Goal: Information Seeking & Learning: Learn about a topic

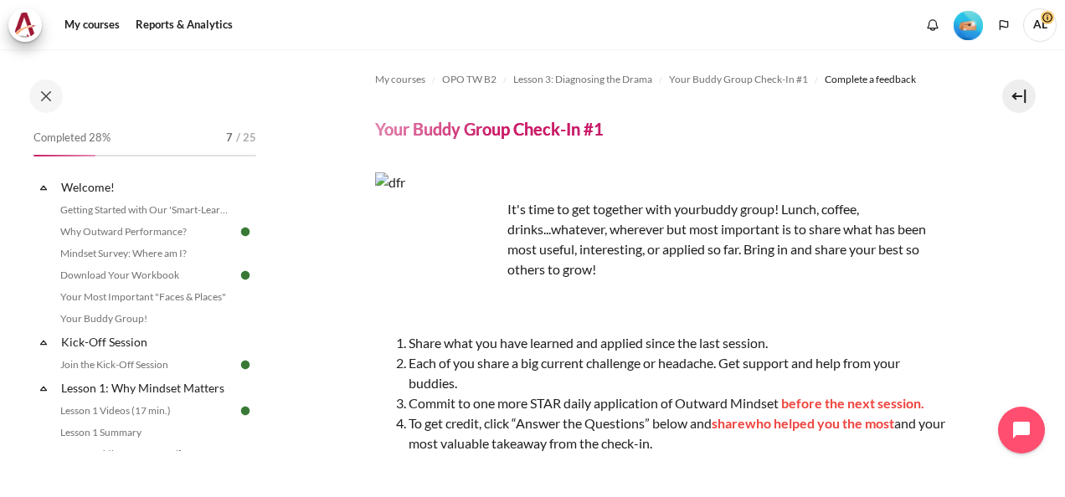
scroll to position [335, 0]
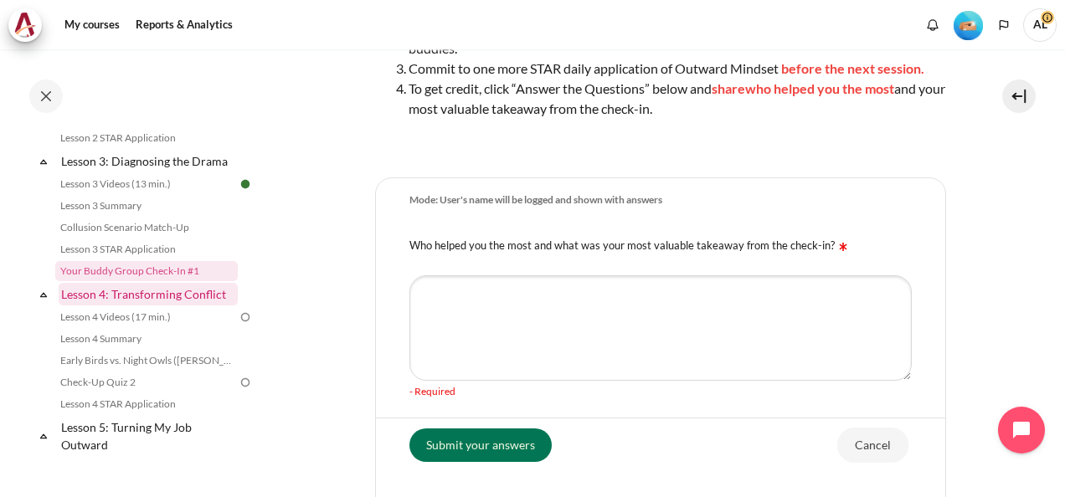
click at [134, 305] on link "Lesson 4: Transforming Conflict" at bounding box center [148, 294] width 179 height 23
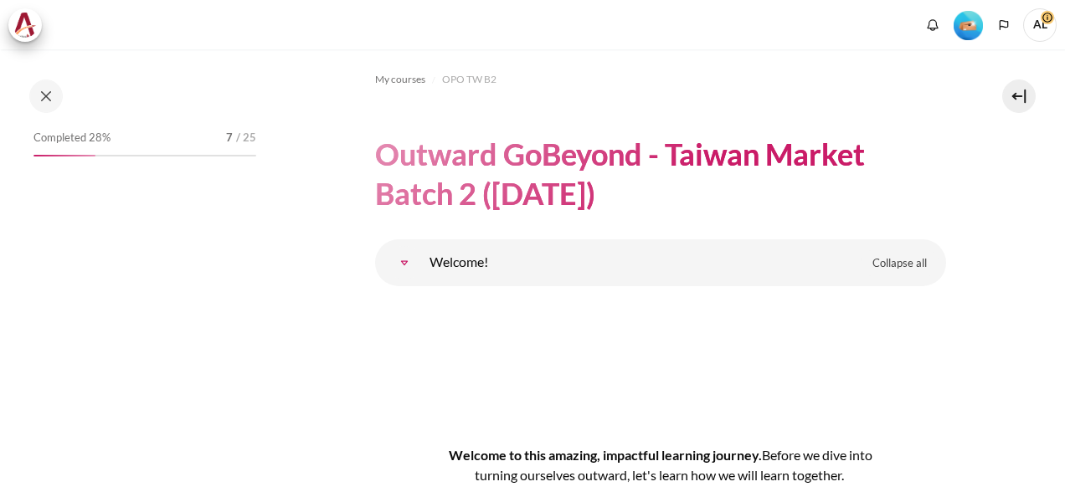
scroll to position [6849, 0]
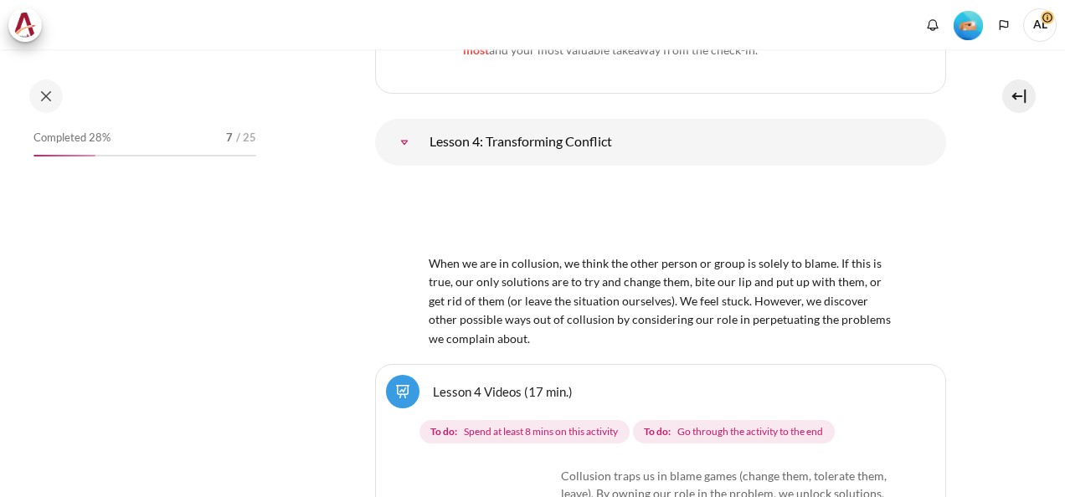
click at [993, 326] on section "My courses OPO TW B2 Outward GoBeyond - Taiwan Market Batch 2 (Sep 2025) Topic …" at bounding box center [660, 71] width 784 height 13743
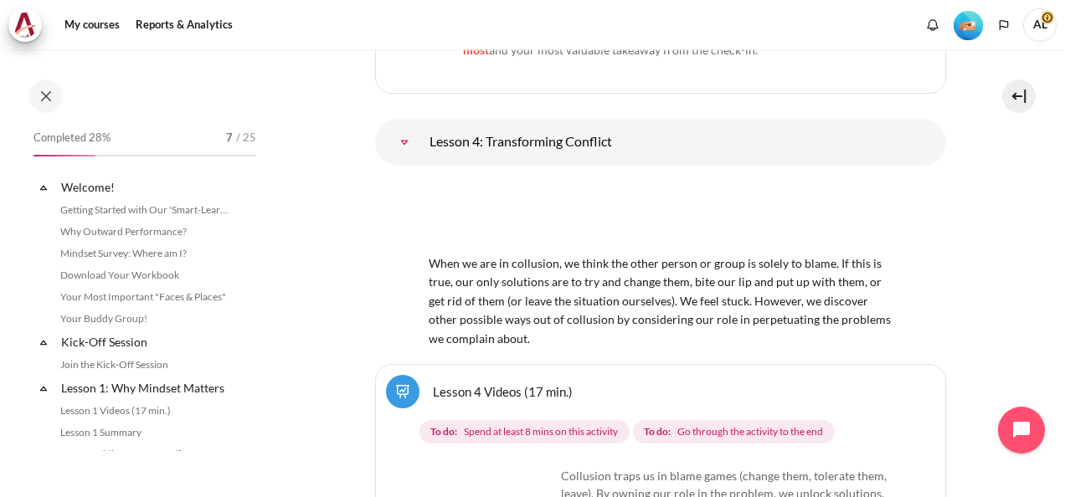
scroll to position [577, 0]
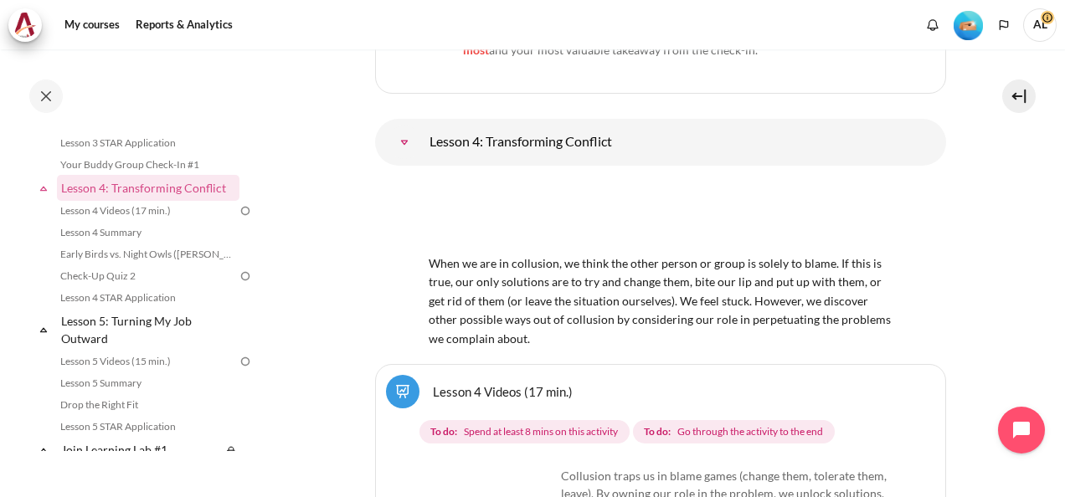
click at [981, 265] on section "My courses OPO TW B2 Outward GoBeyond - Taiwan Market Batch 2 (Sep 2025) Leave …" at bounding box center [660, 18] width 784 height 13730
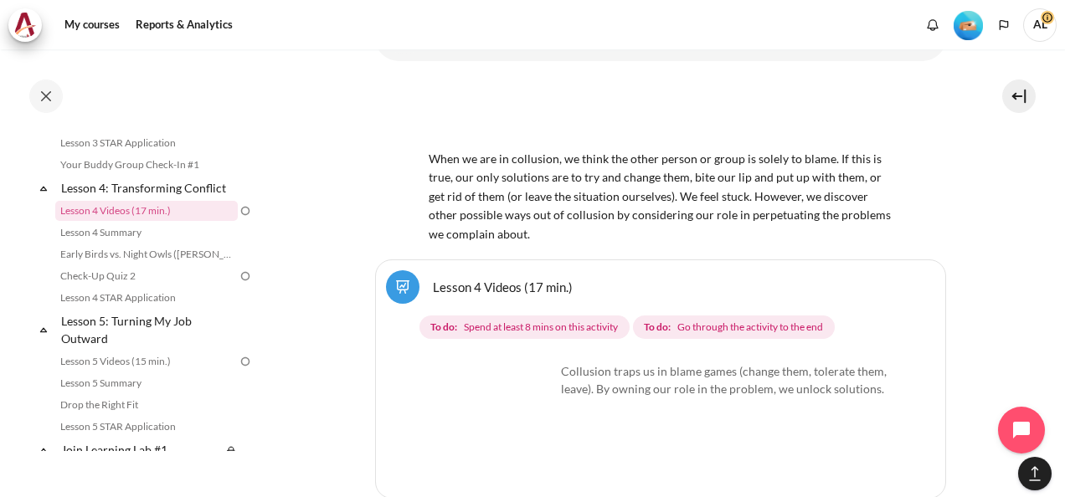
scroll to position [6896, 0]
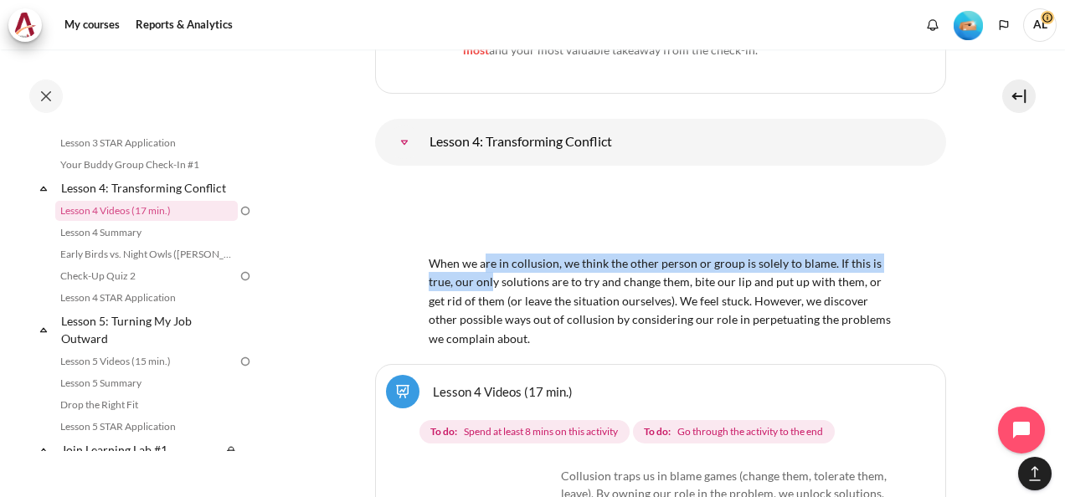
drag, startPoint x: 483, startPoint y: 243, endPoint x: 491, endPoint y: 264, distance: 22.5
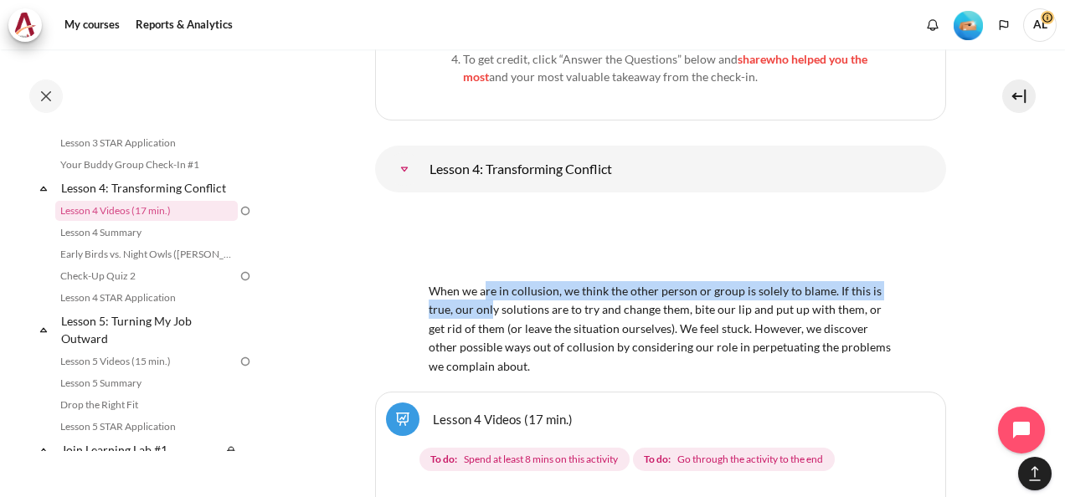
click at [491, 264] on span "When we are in collusion, we think the other person or group is solely to blame…" at bounding box center [660, 318] width 464 height 109
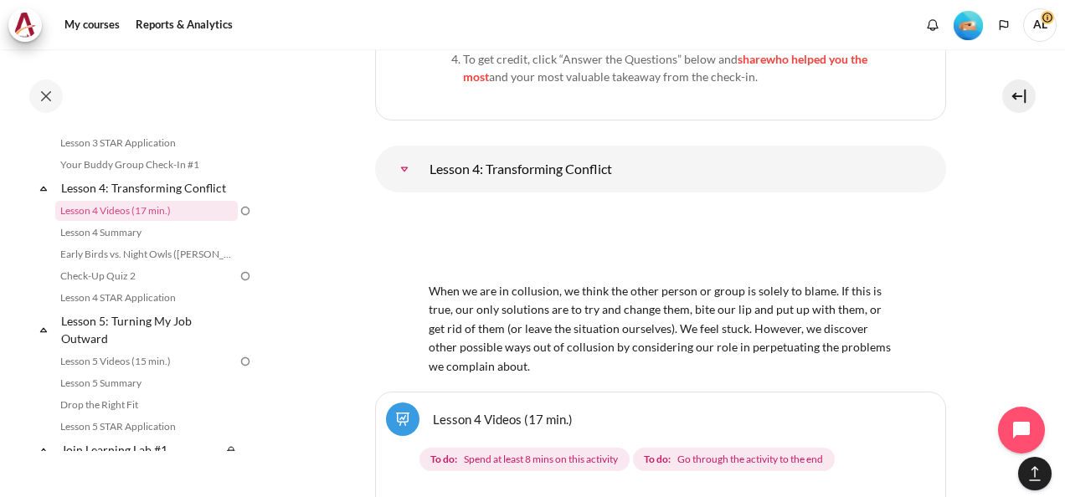
drag, startPoint x: 491, startPoint y: 264, endPoint x: 639, endPoint y: 305, distance: 153.1
click at [639, 305] on span "When we are in collusion, we think the other person or group is solely to blame…" at bounding box center [660, 318] width 464 height 109
click at [615, 264] on span "When we are in collusion, we think the other person or group is solely to blame…" at bounding box center [660, 318] width 464 height 109
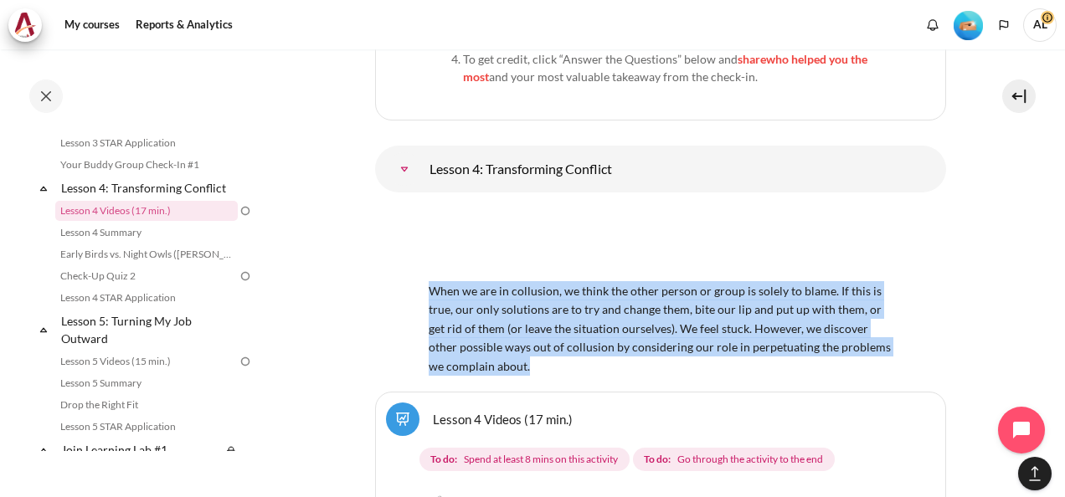
drag, startPoint x: 428, startPoint y: 236, endPoint x: 577, endPoint y: 338, distance: 180.6
click at [533, 312] on div "When we are in collusion, we think the other person or group is solely to blame…" at bounding box center [660, 290] width 464 height 169
copy span "When we are in collusion, we think the other person or group is solely to blame…"
click at [981, 312] on section "My courses OPO TW B2 Outward GoBeyond - Taiwan Market Batch 2 (Sep 2025) Leave …" at bounding box center [660, 32] width 784 height 13758
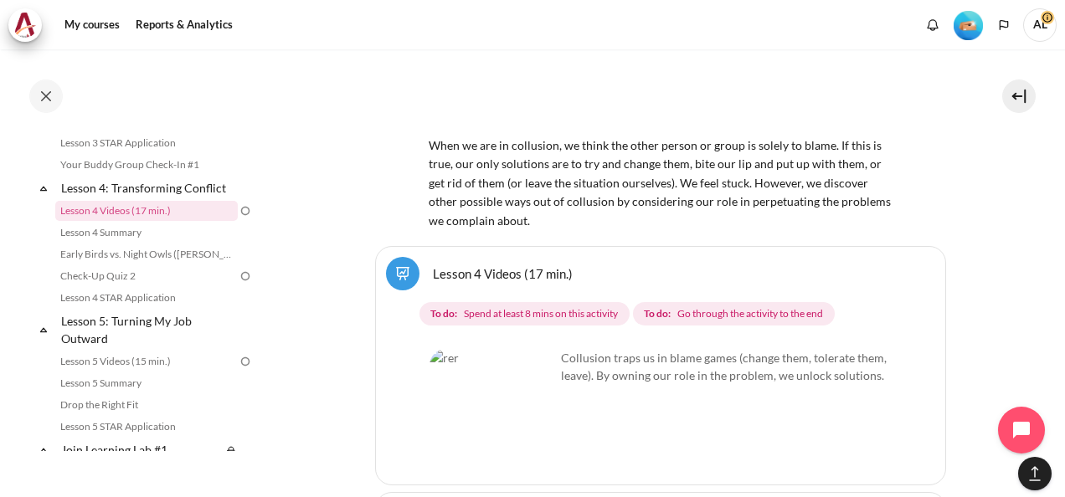
scroll to position [7063, 0]
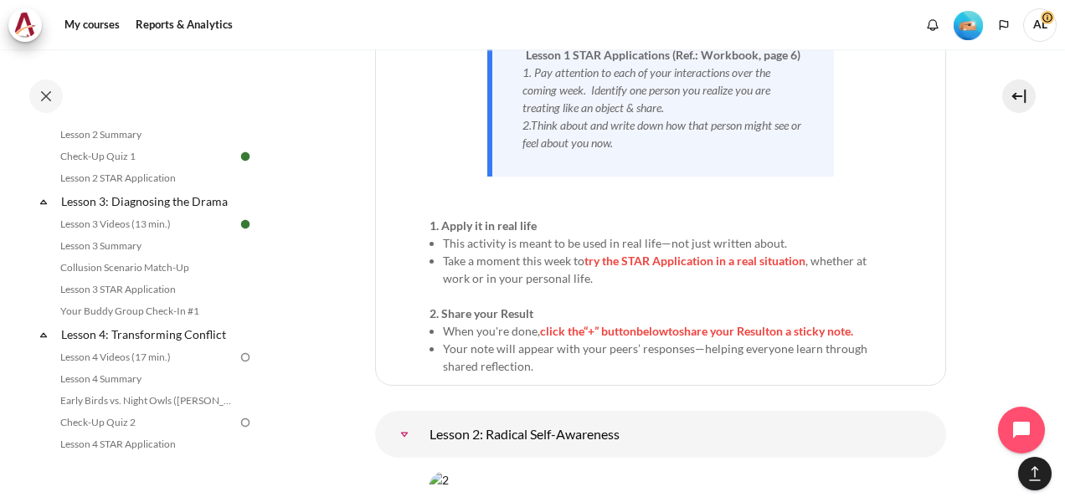
scroll to position [466, 0]
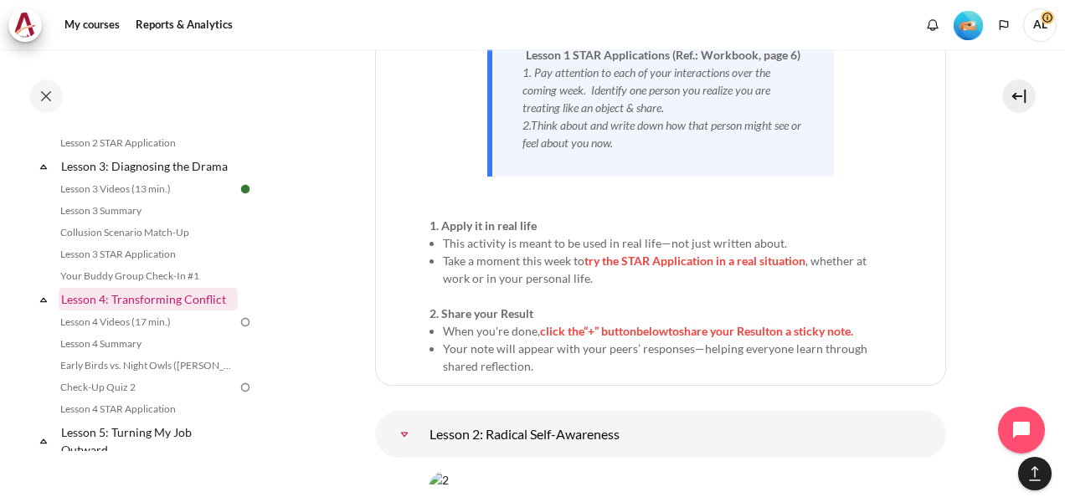
click at [153, 310] on link "Lesson 4: Transforming Conflict" at bounding box center [148, 299] width 179 height 23
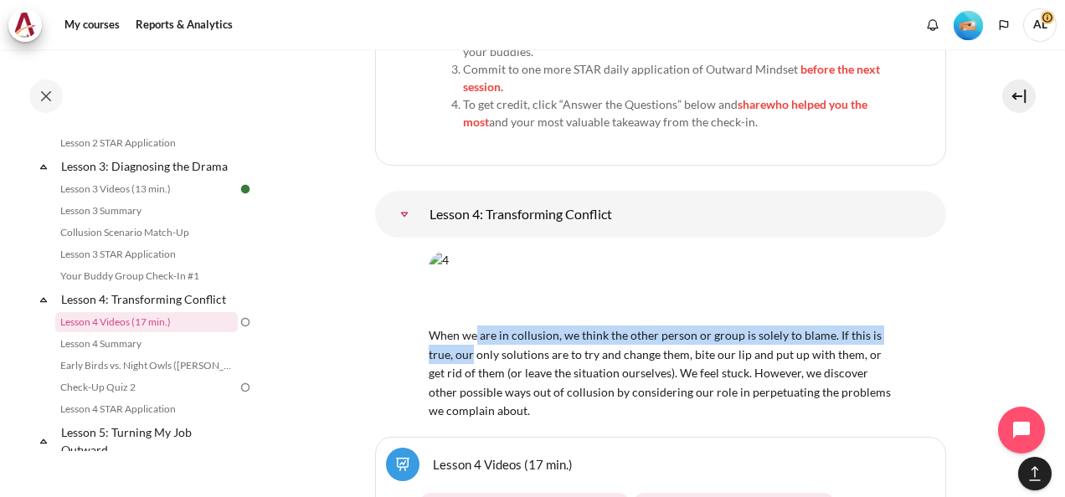
drag, startPoint x: 474, startPoint y: 246, endPoint x: 472, endPoint y: 270, distance: 24.3
click at [472, 270] on div "When we are in collusion, we think the other person or group is solely to blame…" at bounding box center [660, 335] width 464 height 169
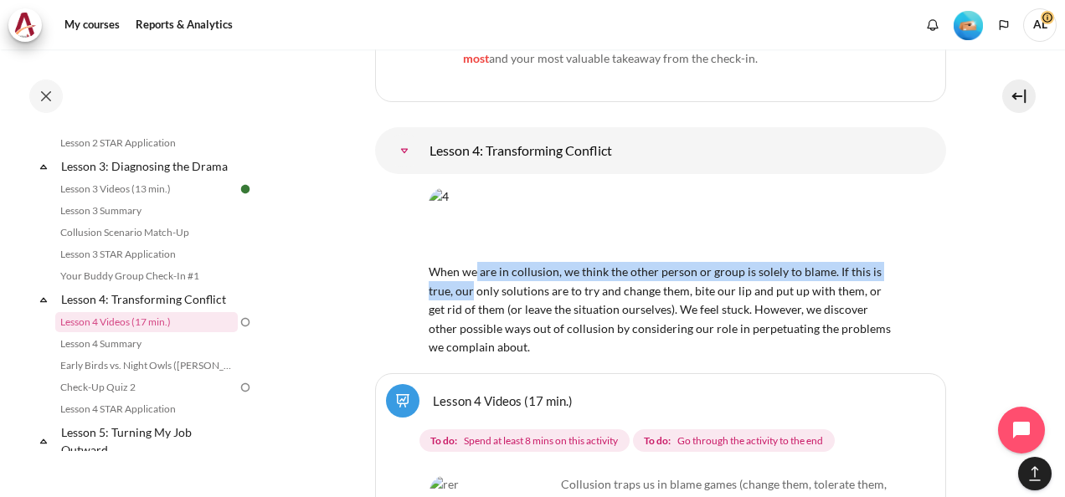
scroll to position [7063, 0]
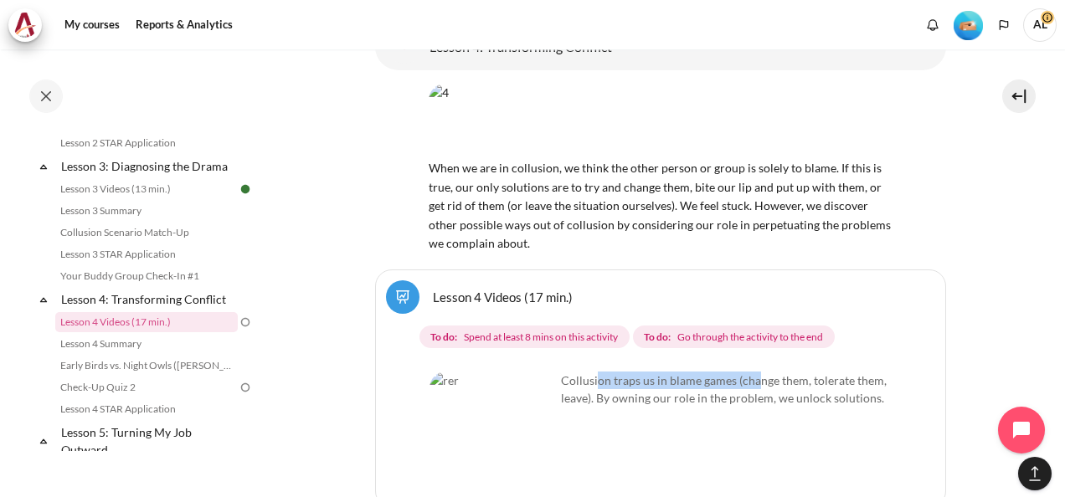
drag, startPoint x: 598, startPoint y: 291, endPoint x: 755, endPoint y: 286, distance: 157.4
click at [755, 372] on p "Collusion traps us in blame games (change them, tolerate them, leave). By ownin…" at bounding box center [660, 389] width 462 height 35
drag, startPoint x: 755, startPoint y: 286, endPoint x: 738, endPoint y: 300, distance: 21.4
click at [738, 372] on p "Collusion traps us in blame games (change them, tolerate them, leave). By ownin…" at bounding box center [660, 389] width 462 height 35
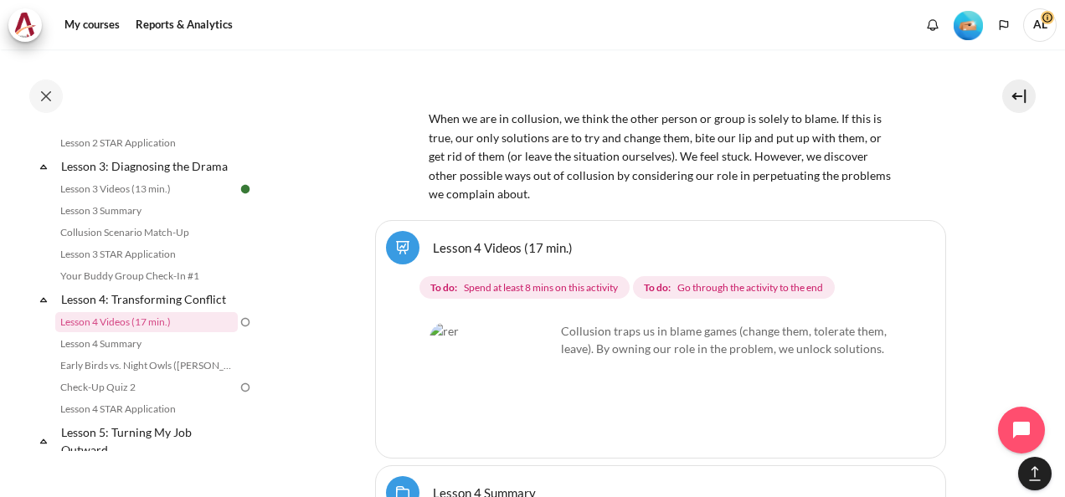
scroll to position [7147, 0]
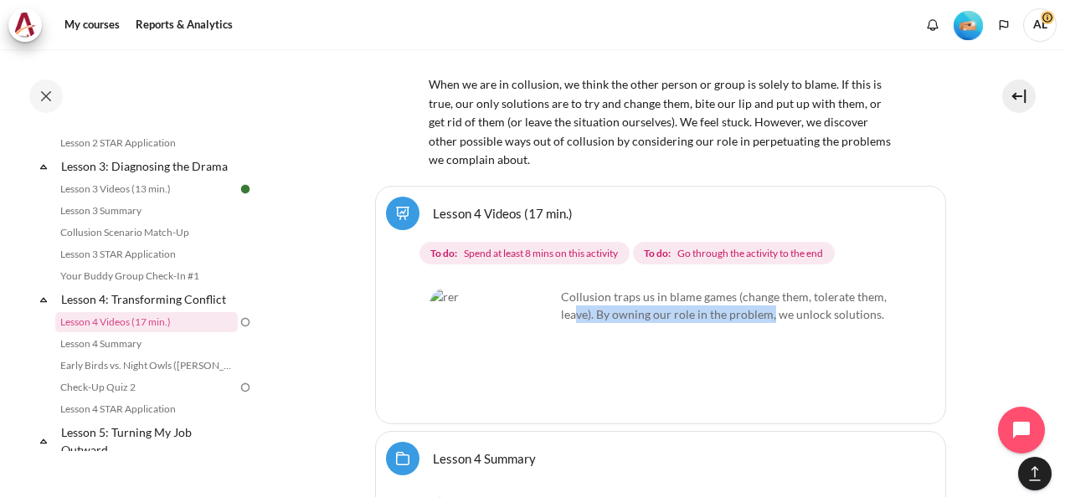
drag, startPoint x: 576, startPoint y: 221, endPoint x: 770, endPoint y: 218, distance: 194.2
click at [770, 288] on p "Collusion traps us in blame games (change them, tolerate them, leave). By ownin…" at bounding box center [660, 305] width 462 height 35
drag, startPoint x: 770, startPoint y: 218, endPoint x: 796, endPoint y: 236, distance: 31.8
click at [796, 288] on div "Collusion traps us in blame games (change them, tolerate them, leave). By ownin…" at bounding box center [660, 317] width 462 height 59
click at [433, 205] on link "Lesson 4 Videos (17 min.)" at bounding box center [503, 213] width 140 height 16
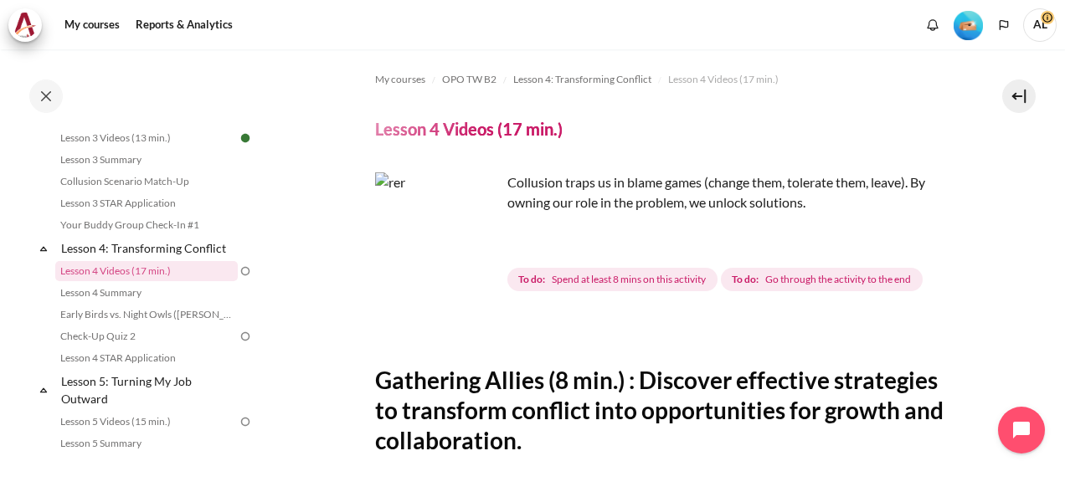
scroll to position [84, 0]
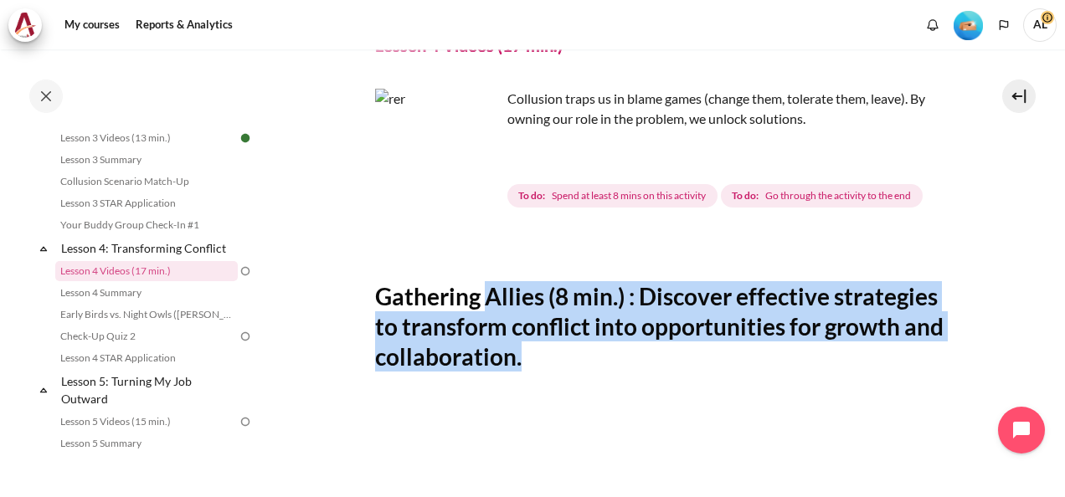
drag, startPoint x: 485, startPoint y: 290, endPoint x: 728, endPoint y: 346, distance: 248.9
click at [728, 346] on h2 "Gathering Allies (8 min.) : Discover effective strategies to transform conflict…" at bounding box center [660, 326] width 571 height 91
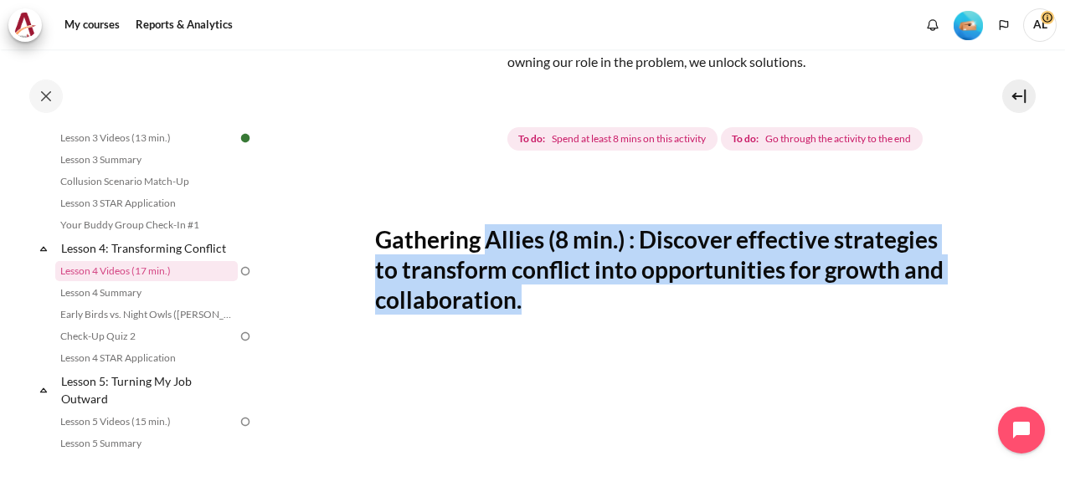
scroll to position [167, 0]
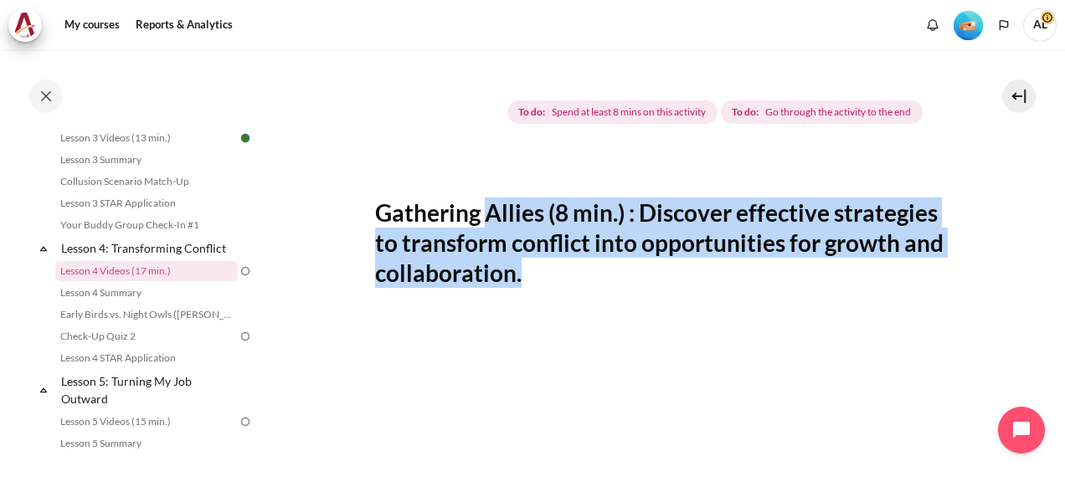
click at [414, 238] on h2 "Gathering Allies (8 min.) : Discover effective strategies to transform conflict…" at bounding box center [660, 243] width 571 height 91
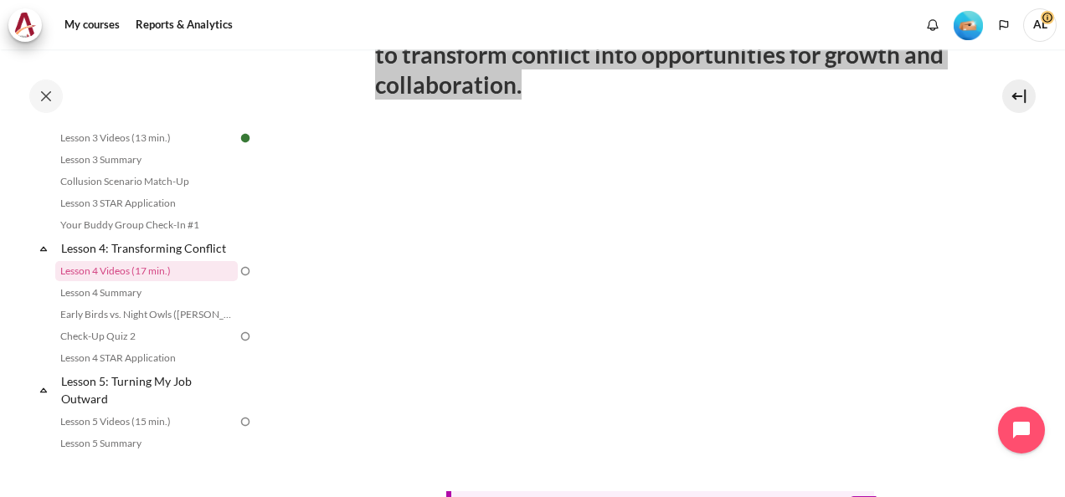
scroll to position [335, 0]
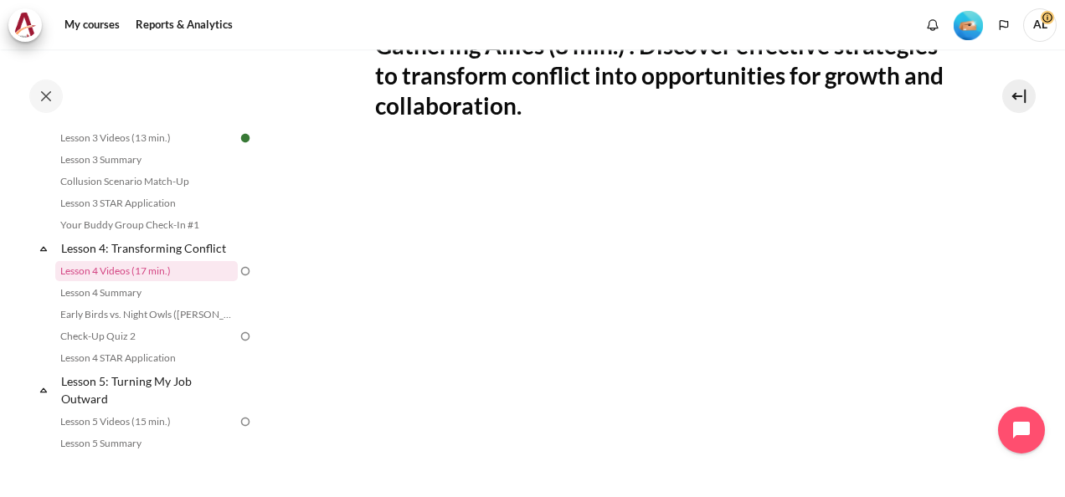
click at [995, 261] on section "My courses OPO TW B2 Lesson 4: Transforming Conflict Lesson 4 Videos (17 min.) …" at bounding box center [660, 266] width 784 height 1103
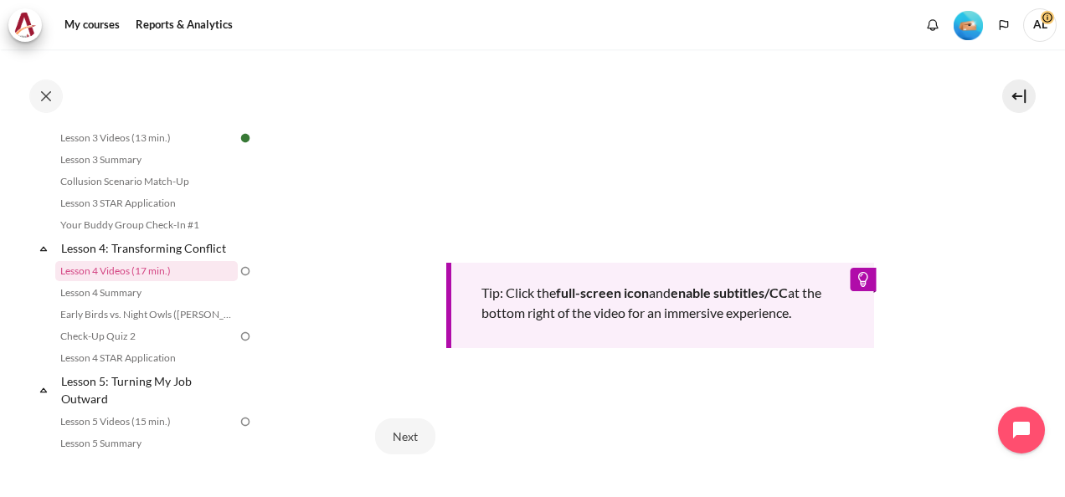
scroll to position [586, 0]
click at [403, 435] on button "Next" at bounding box center [405, 434] width 60 height 35
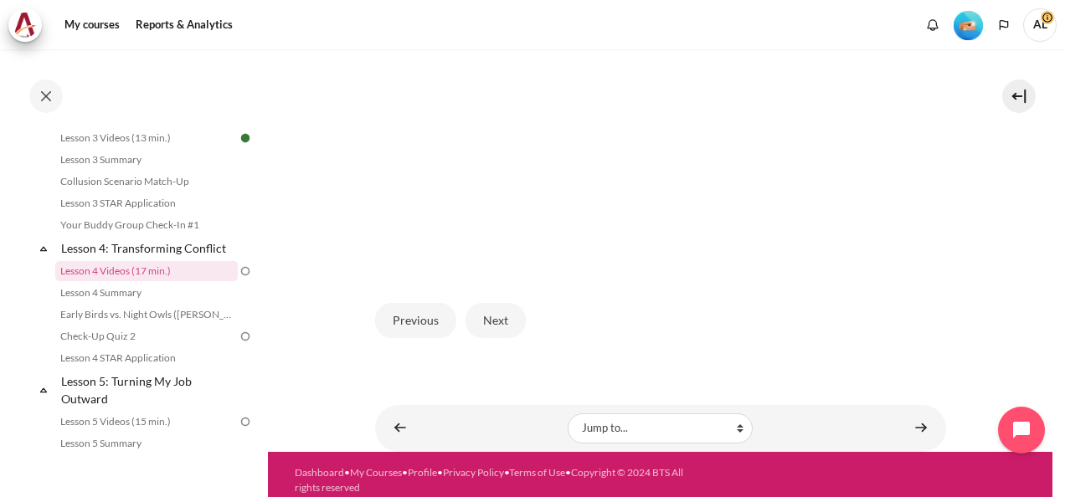
scroll to position [502, 0]
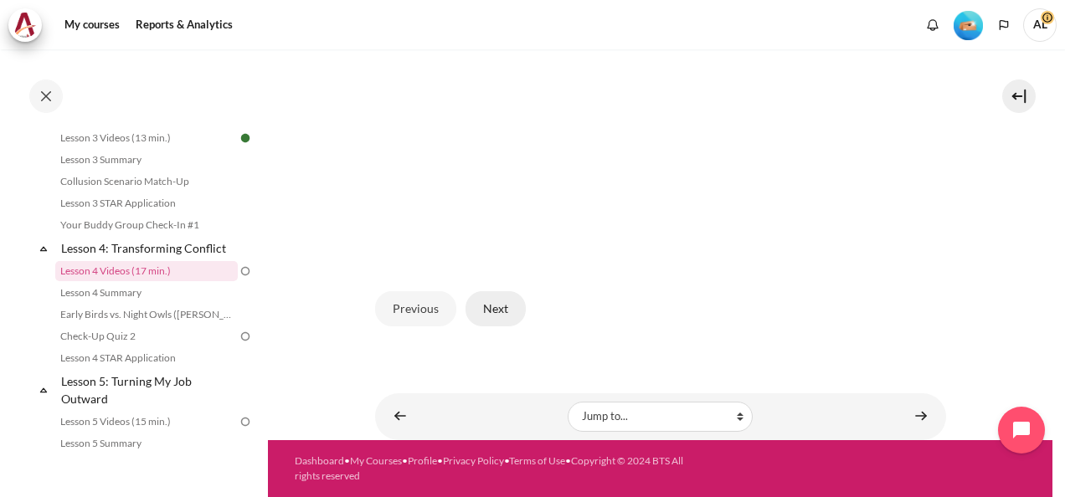
click at [494, 319] on button "Next" at bounding box center [495, 308] width 60 height 35
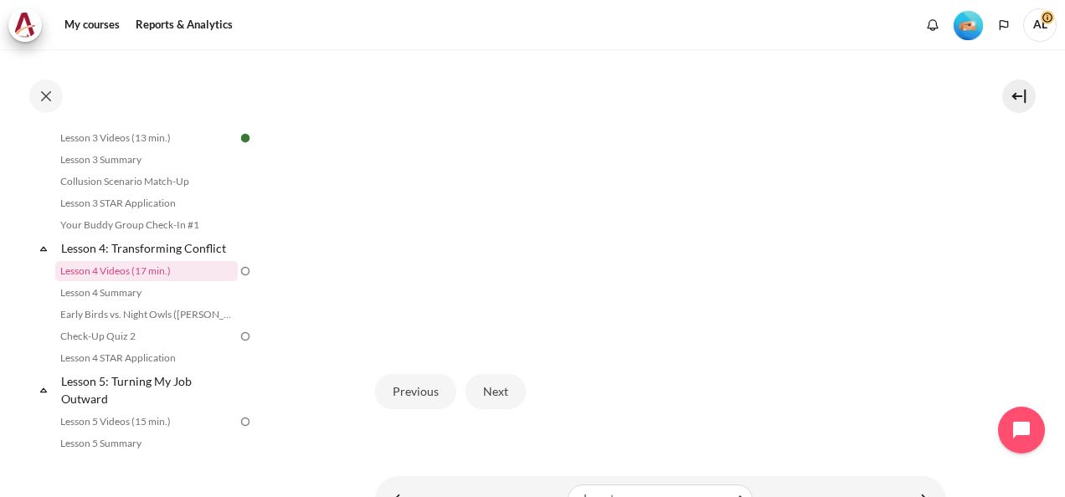
scroll to position [428, 0]
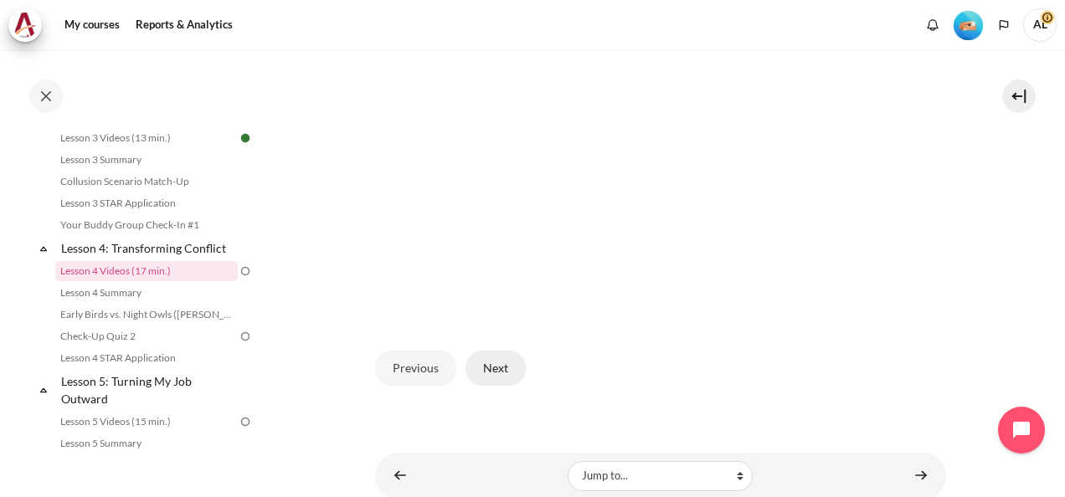
click at [507, 386] on button "Next" at bounding box center [495, 368] width 60 height 35
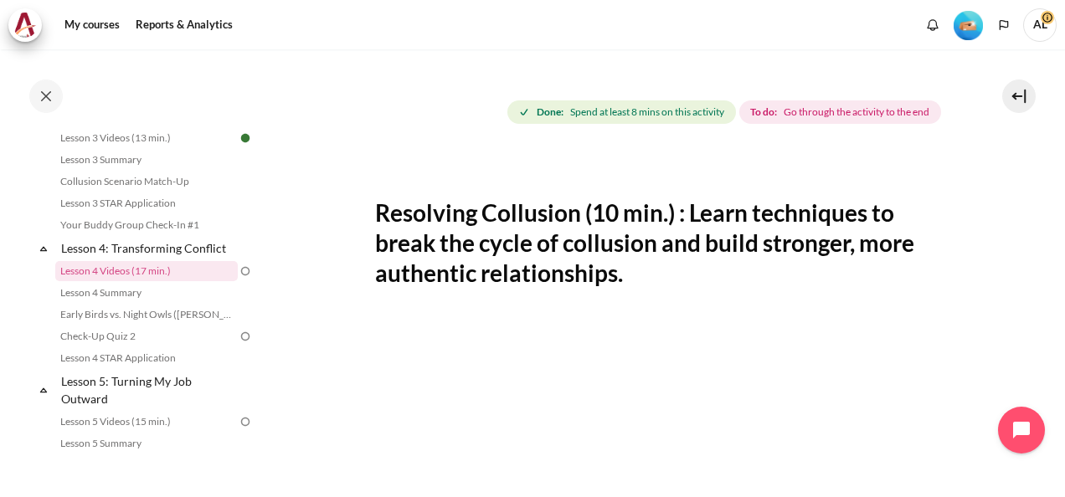
scroll to position [251, 0]
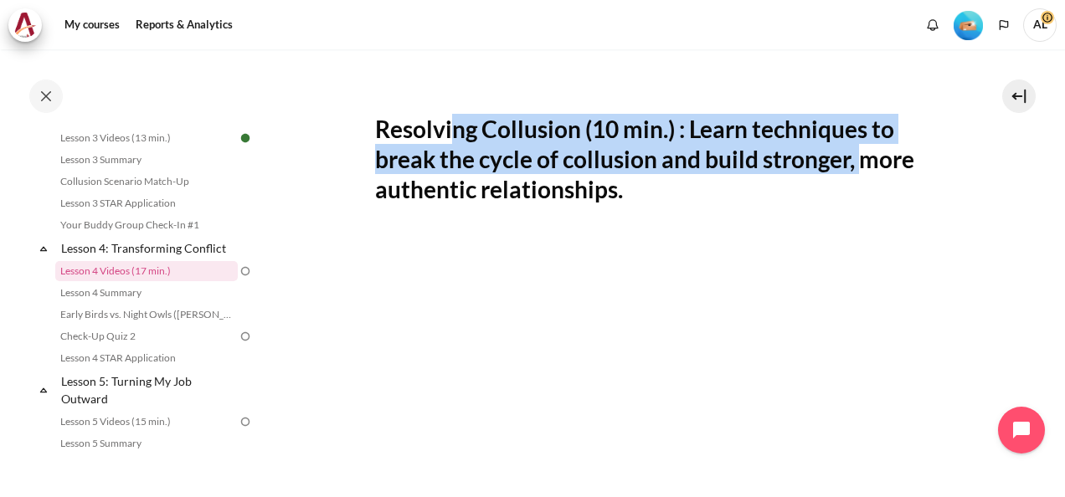
drag, startPoint x: 450, startPoint y: 167, endPoint x: 858, endPoint y: 201, distance: 408.9
click at [858, 201] on h2 "Resolving Collusion (10 min.) : Learn techniques to break the cycle of collusio…" at bounding box center [660, 159] width 571 height 91
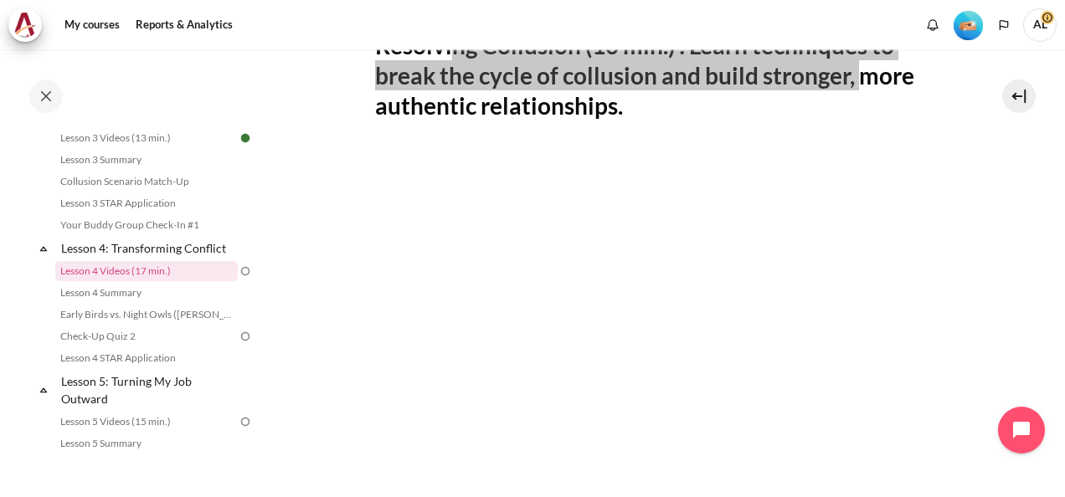
scroll to position [418, 0]
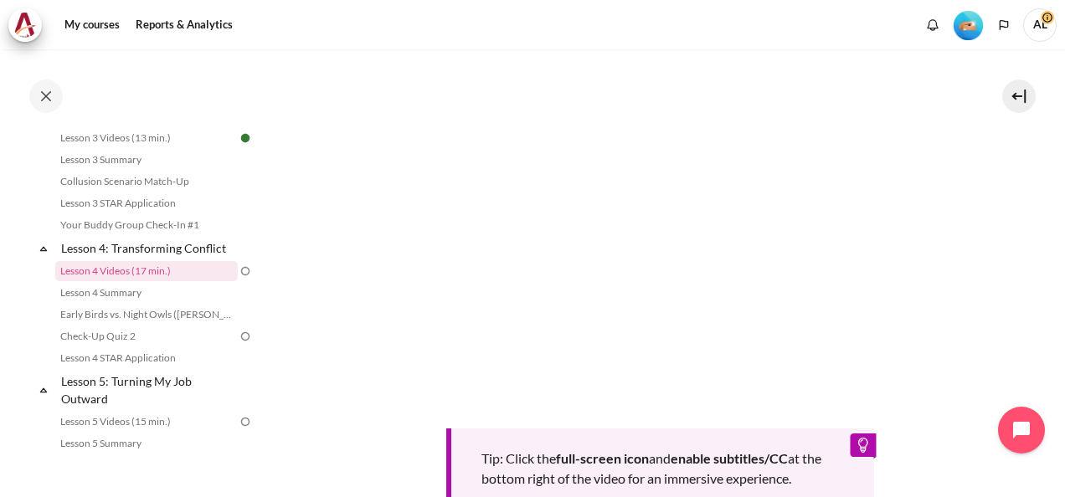
click at [989, 191] on section "My courses OPO TW B2 Lesson 4: Transforming Conflict Lesson 4 Videos (17 min.) …" at bounding box center [660, 182] width 784 height 1103
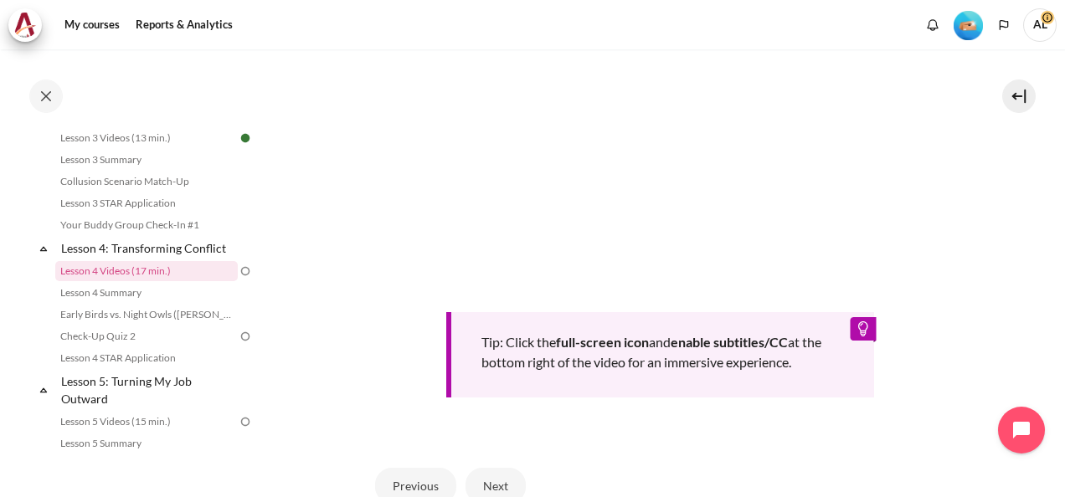
scroll to position [586, 0]
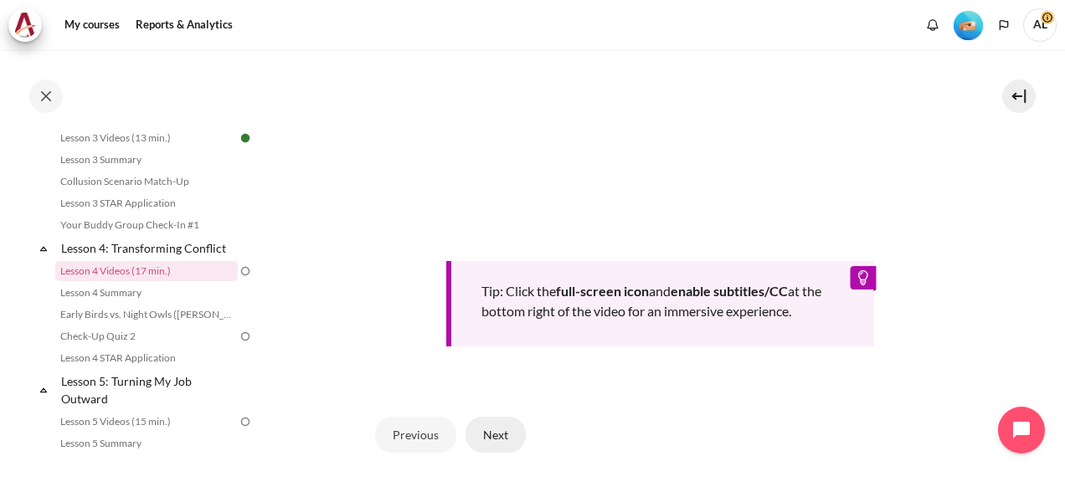
click at [492, 452] on button "Next" at bounding box center [495, 434] width 60 height 35
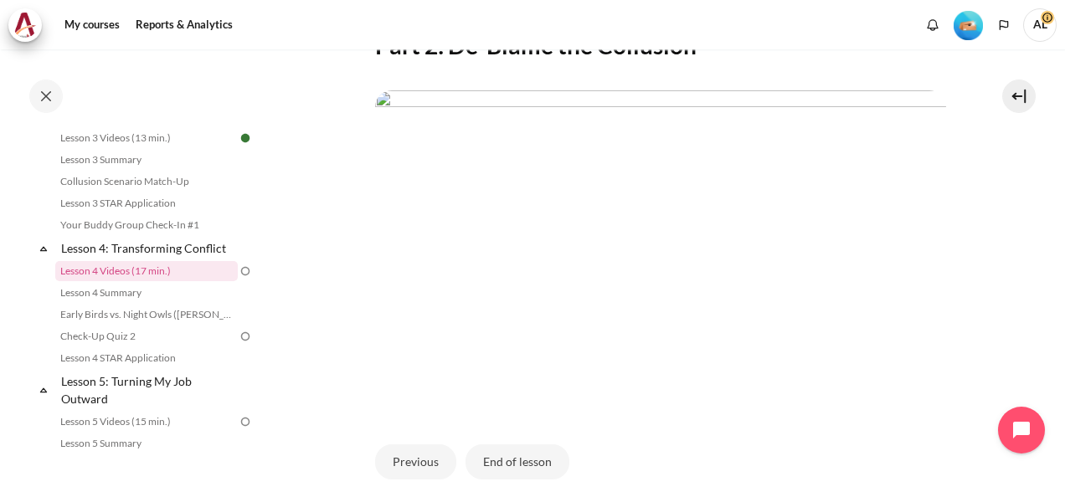
scroll to position [418, 0]
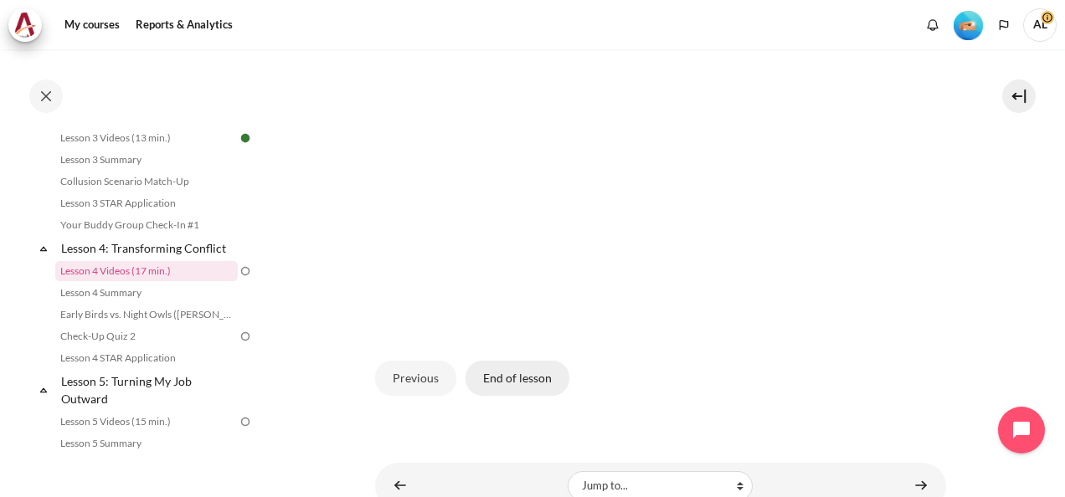
click at [482, 396] on button "End of lesson" at bounding box center [517, 378] width 104 height 35
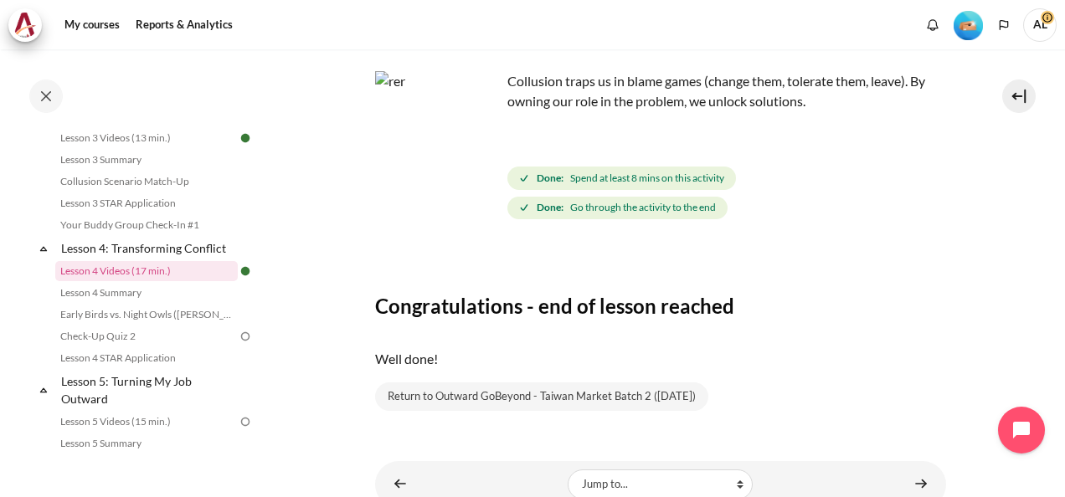
scroll to position [167, 0]
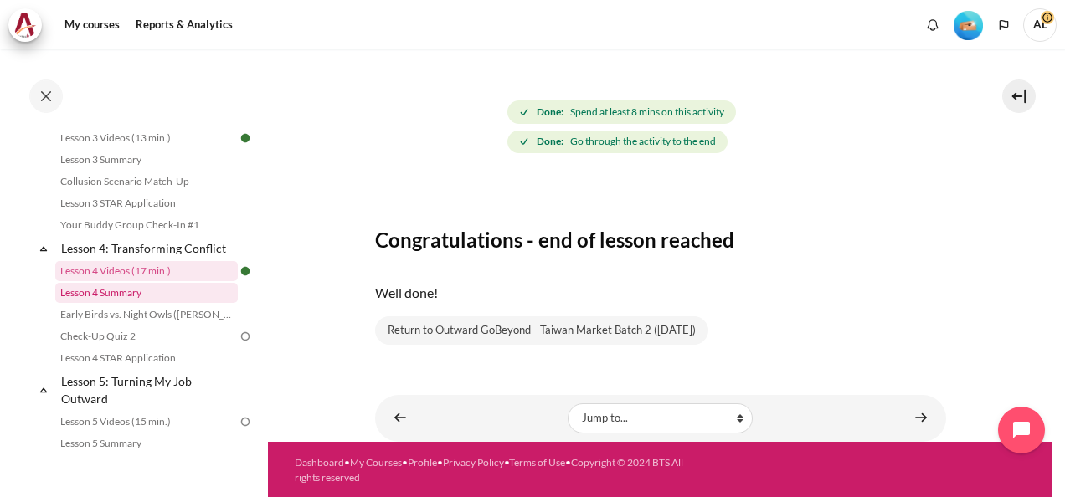
click at [148, 303] on link "Lesson 4 Summary" at bounding box center [146, 293] width 182 height 20
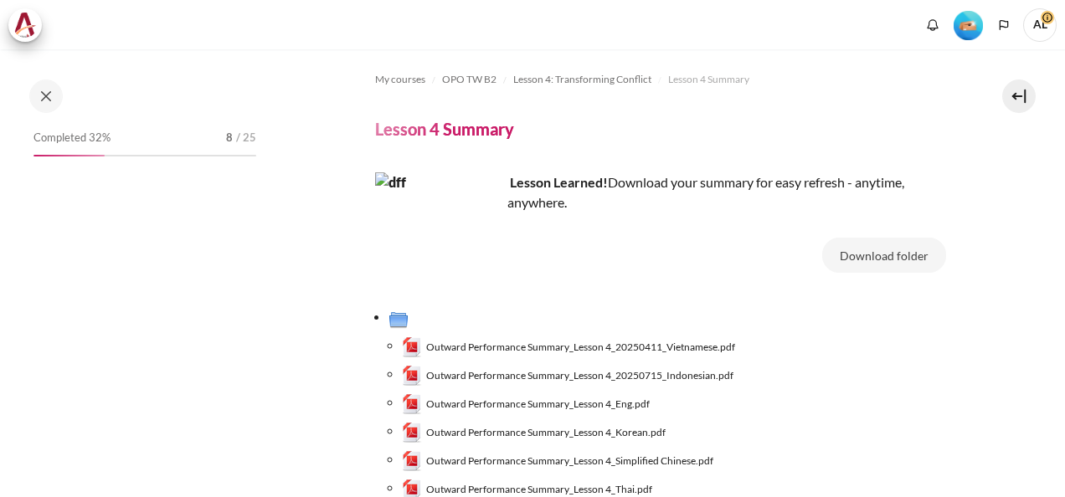
scroll to position [167, 0]
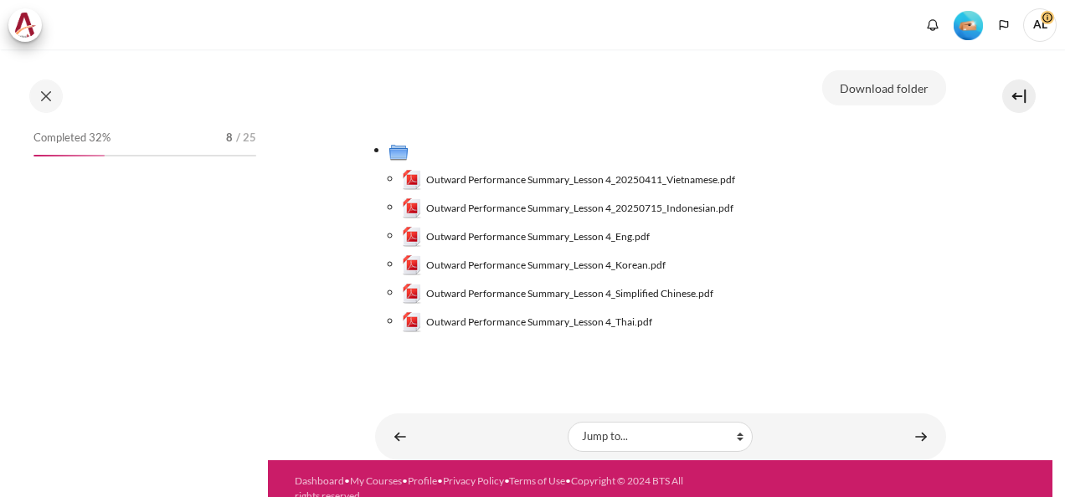
click at [579, 295] on span "Outward Performance Summary_Lesson 4_Simplified Chinese.pdf" at bounding box center [569, 293] width 287 height 15
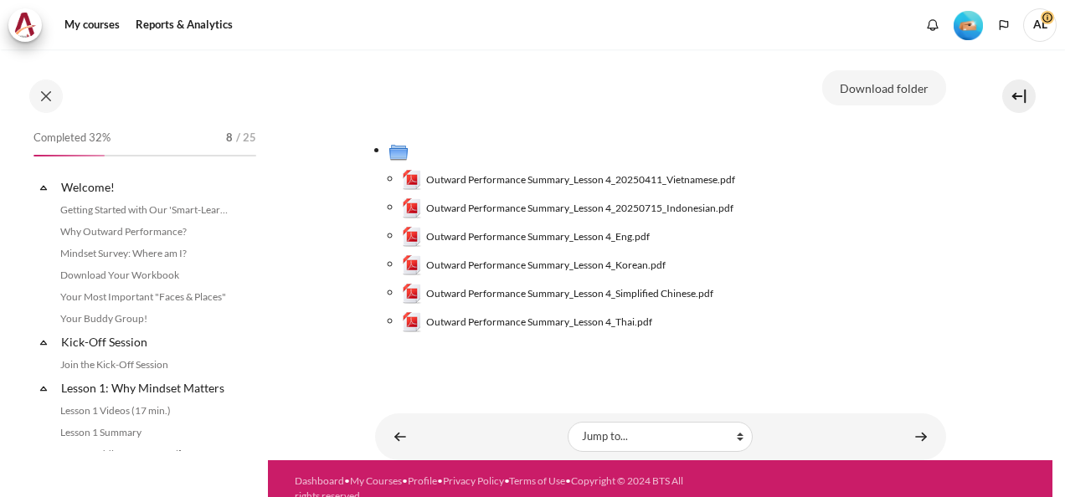
scroll to position [539, 0]
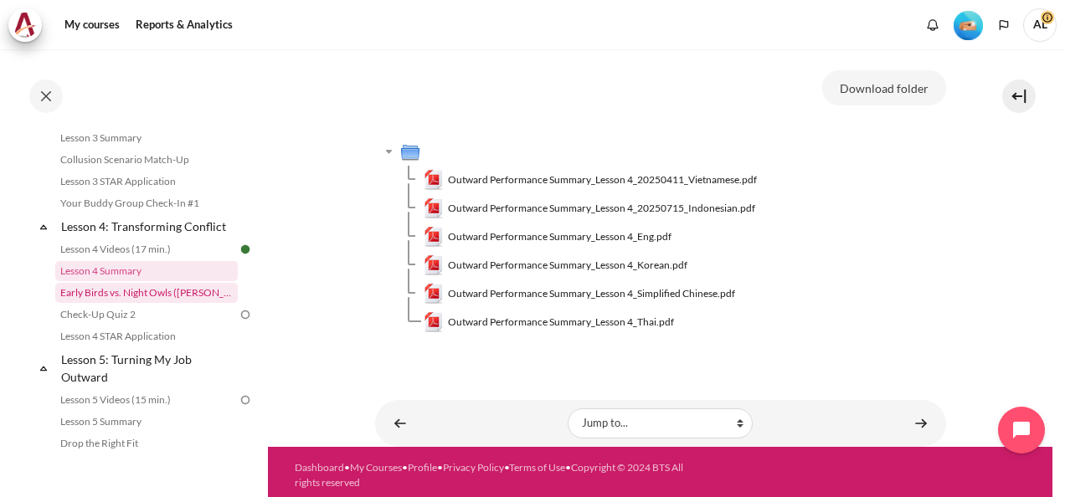
click at [141, 303] on link "Early Birds vs. Night Owls ([PERSON_NAME]'s Story)" at bounding box center [146, 293] width 182 height 20
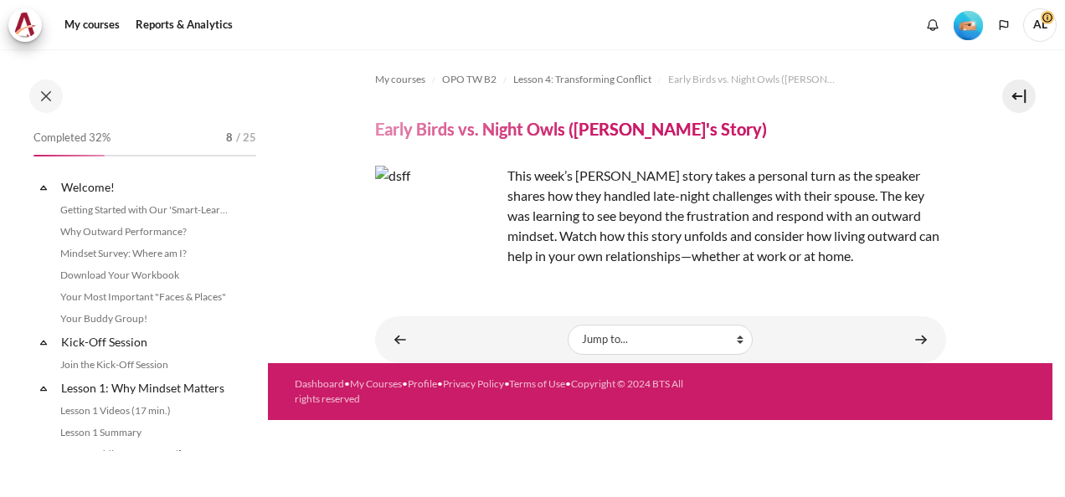
scroll to position [561, 0]
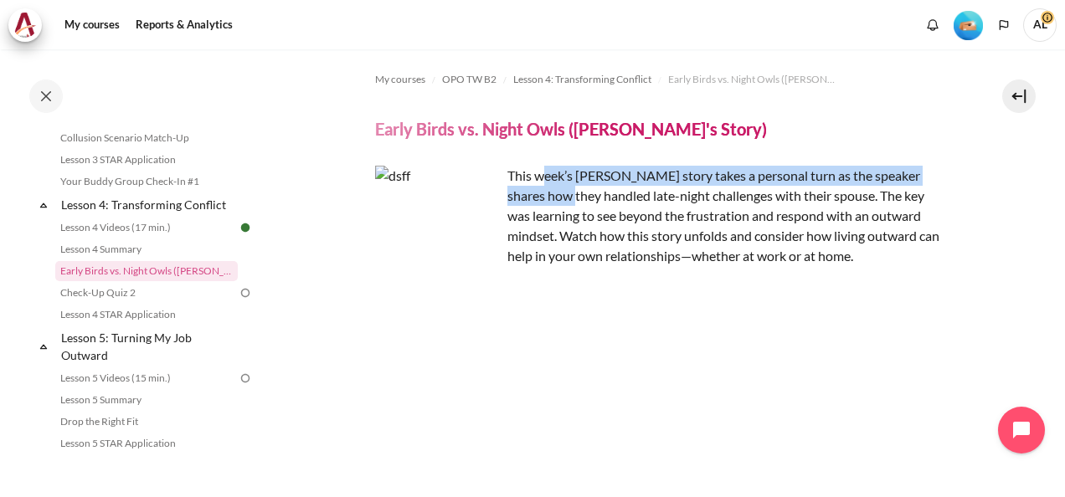
drag, startPoint x: 540, startPoint y: 176, endPoint x: 544, endPoint y: 194, distance: 18.9
click at [544, 194] on p "This week’s Zuellig story takes a personal turn as the speaker shares how they …" at bounding box center [660, 216] width 571 height 100
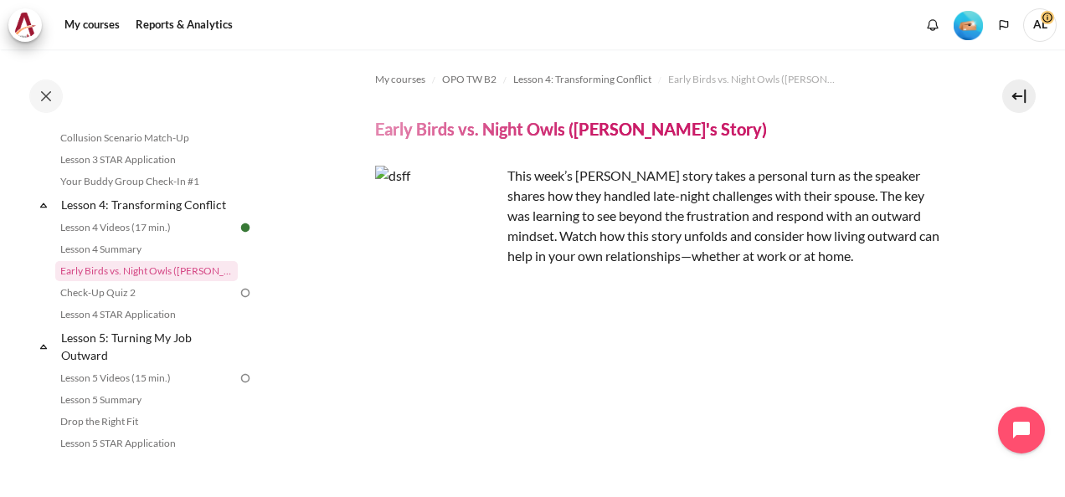
click at [812, 192] on p "This week’s Zuellig story takes a personal turn as the speaker shares how they …" at bounding box center [660, 216] width 571 height 100
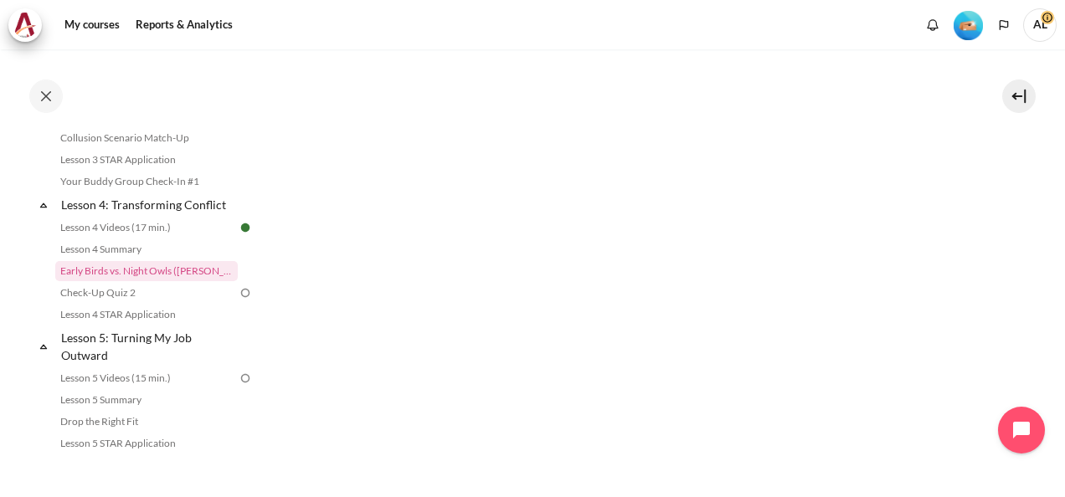
scroll to position [903, 0]
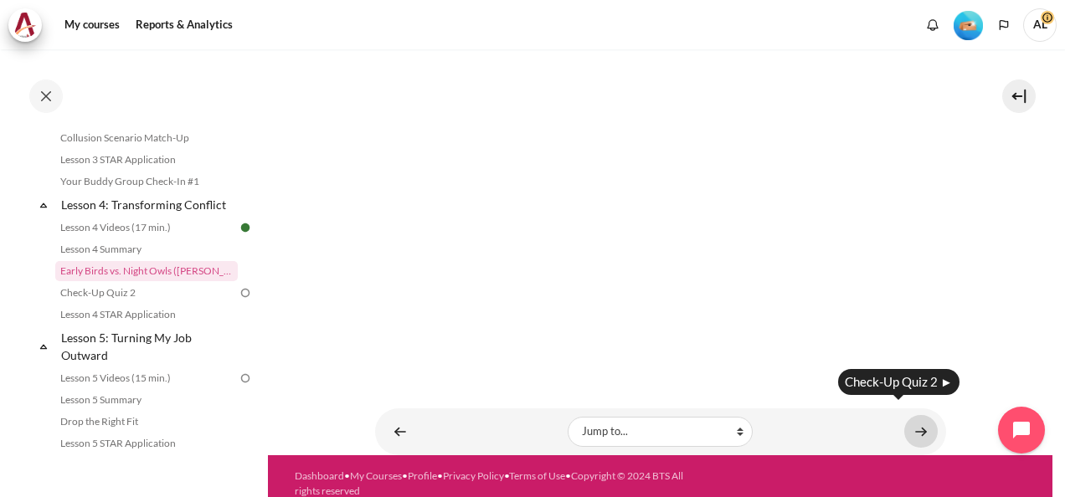
click at [906, 415] on link "Content" at bounding box center [920, 431] width 33 height 33
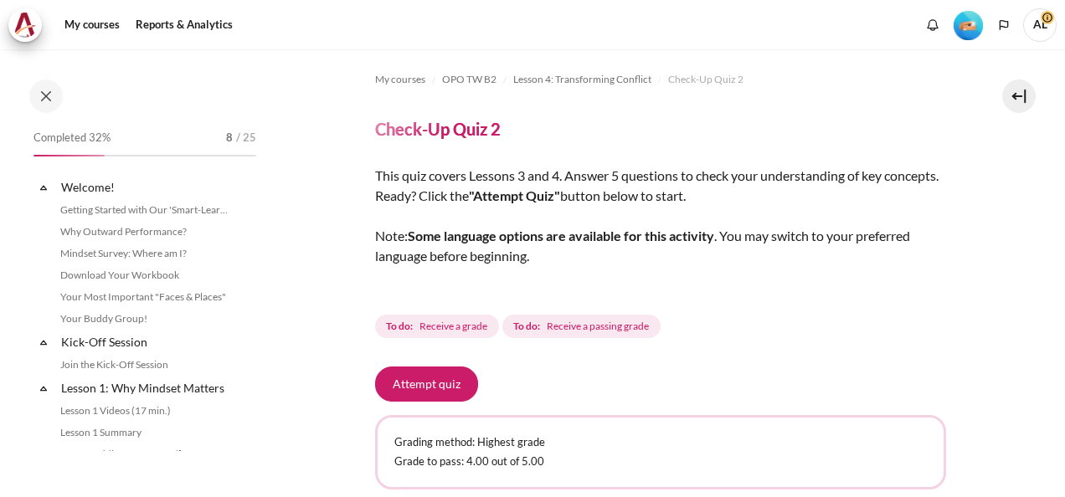
scroll to position [582, 0]
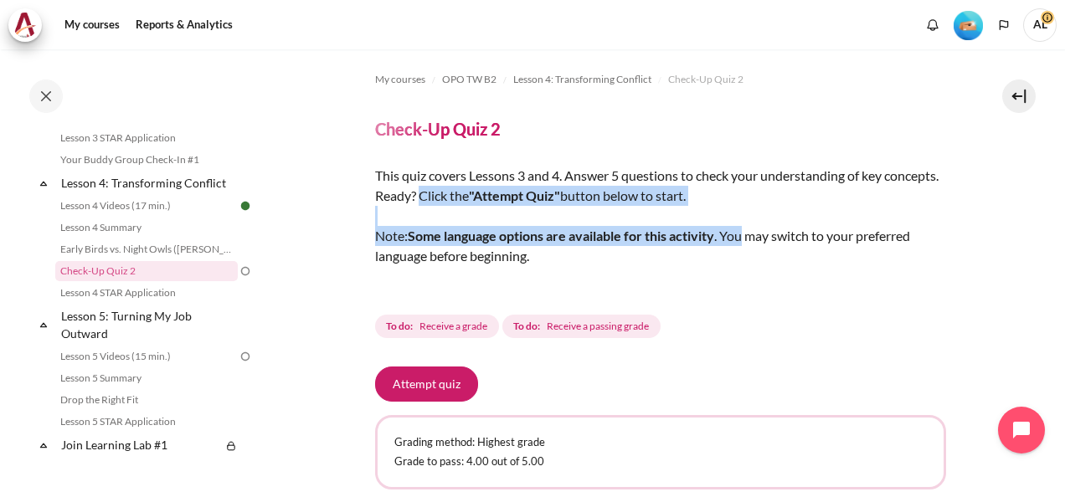
drag, startPoint x: 480, startPoint y: 190, endPoint x: 745, endPoint y: 239, distance: 269.8
click at [745, 239] on div "This quiz covers Lessons 3 and 4. Answer 5 questions to check your understandin…" at bounding box center [660, 226] width 571 height 121
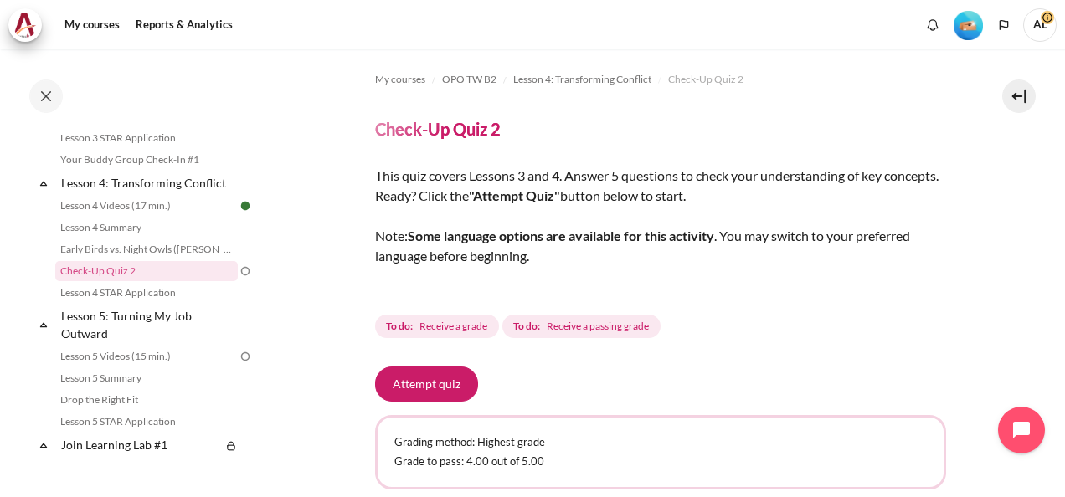
drag, startPoint x: 745, startPoint y: 239, endPoint x: 837, endPoint y: 236, distance: 92.1
click at [837, 236] on div "This quiz covers Lessons 3 and 4. Answer 5 questions to check your understandin…" at bounding box center [660, 226] width 571 height 121
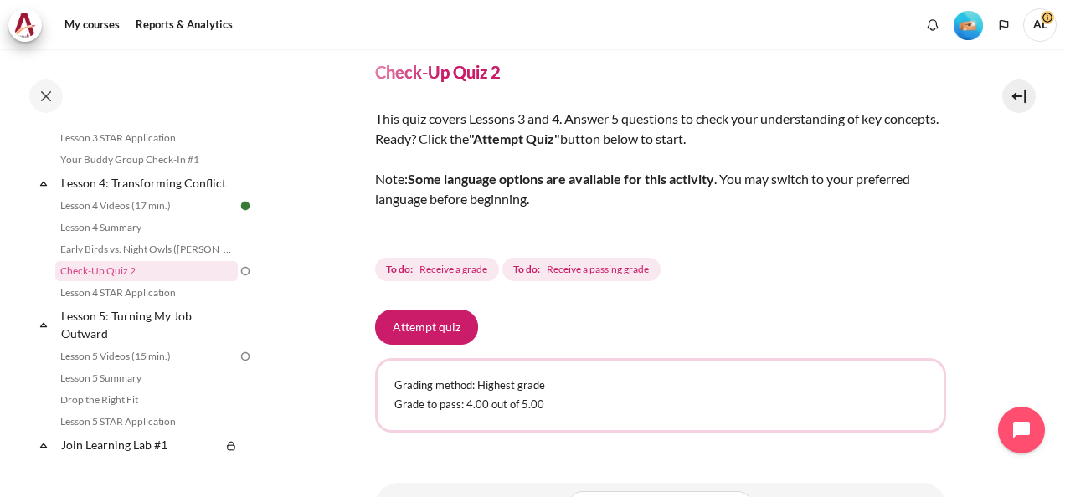
scroll to position [84, 0]
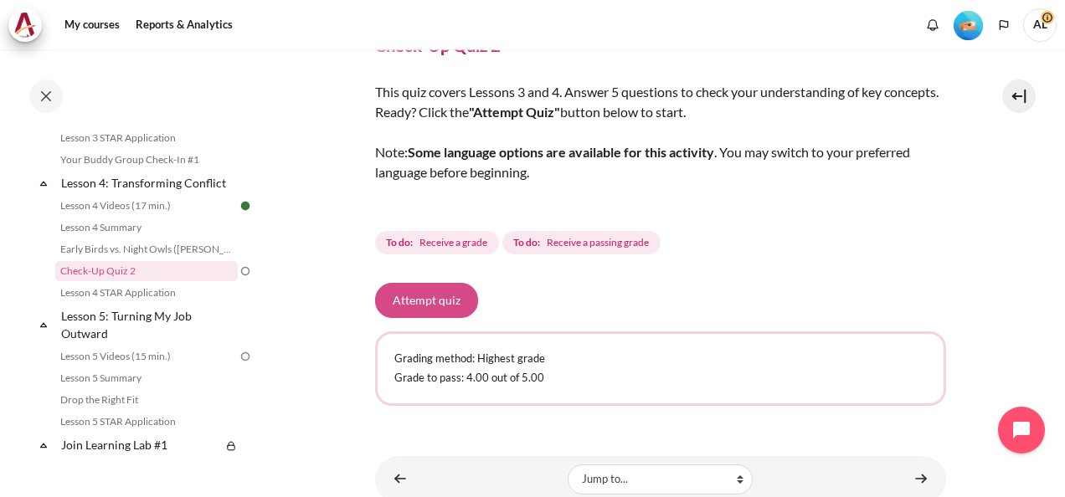
click at [408, 301] on button "Attempt quiz" at bounding box center [426, 300] width 103 height 35
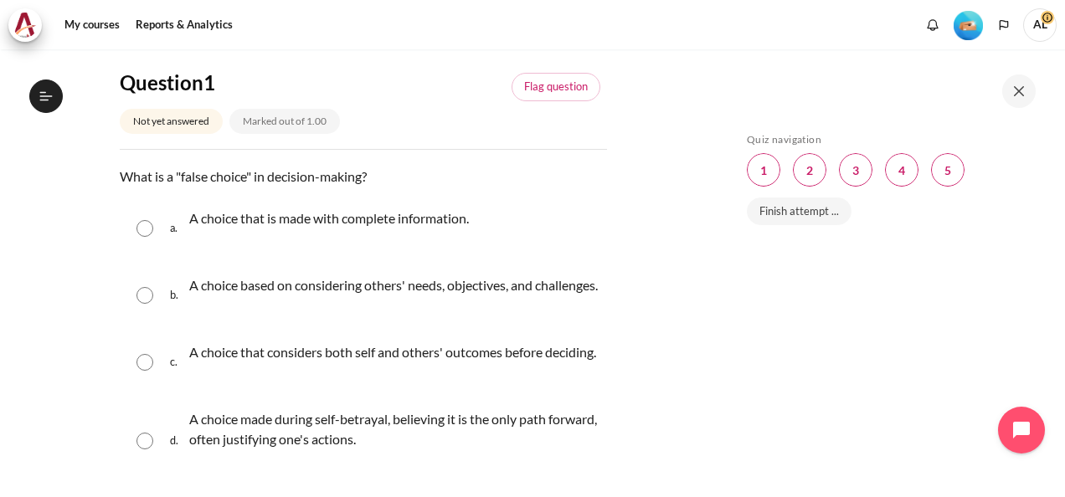
scroll to position [167, 0]
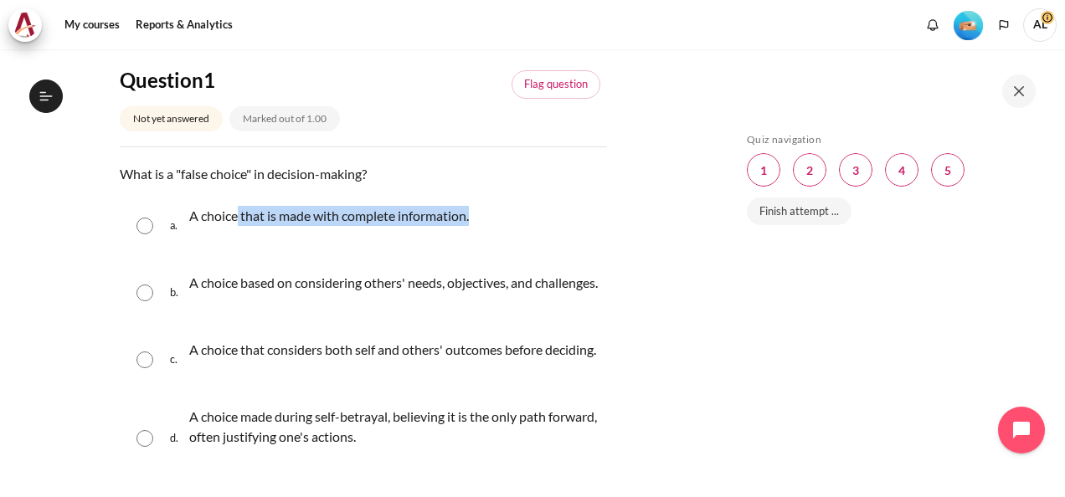
drag, startPoint x: 238, startPoint y: 216, endPoint x: 526, endPoint y: 214, distance: 287.9
click at [526, 214] on div "a. A choice that is made with complete information." at bounding box center [363, 226] width 487 height 64
click at [300, 223] on p "A choice that is made with complete information." at bounding box center [329, 216] width 280 height 20
radio input "true"
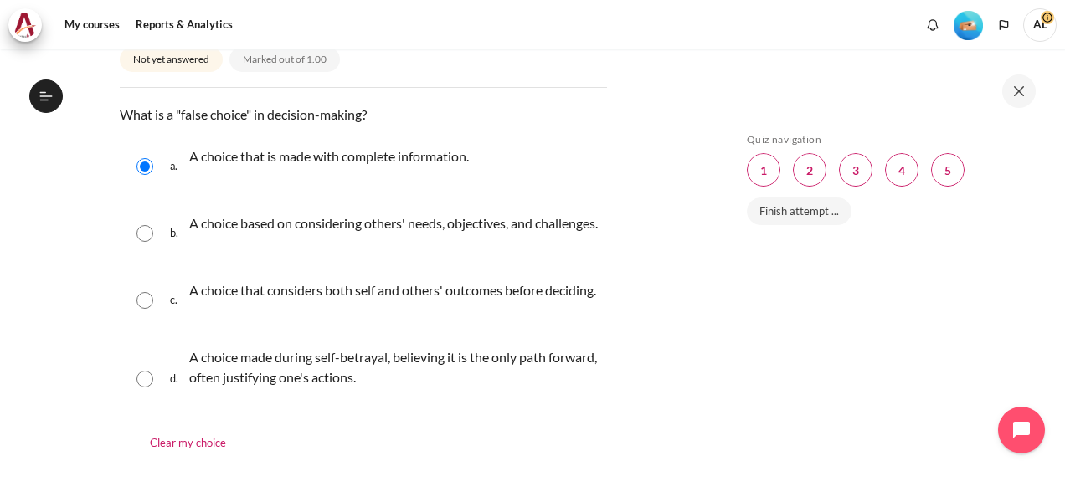
scroll to position [251, 0]
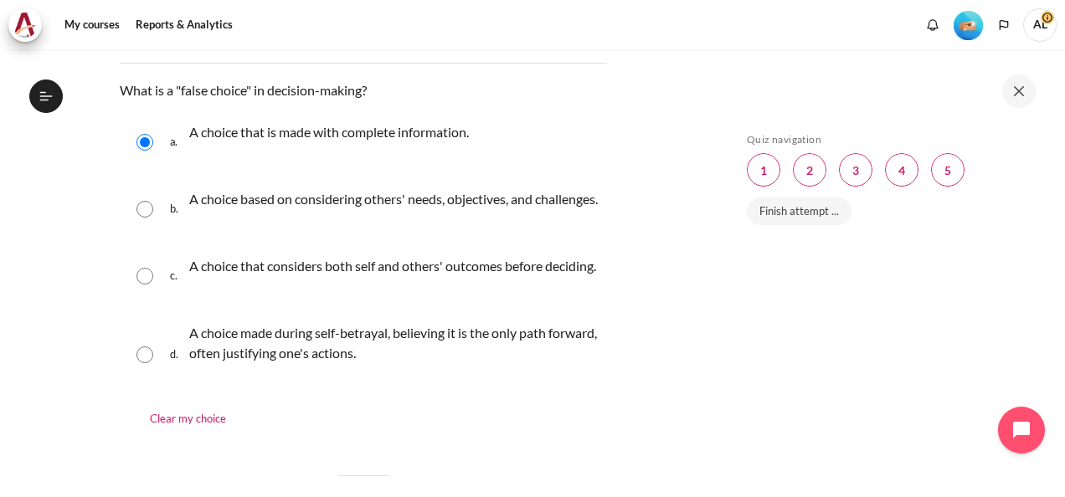
click at [146, 363] on input "Content" at bounding box center [144, 354] width 17 height 17
radio input "true"
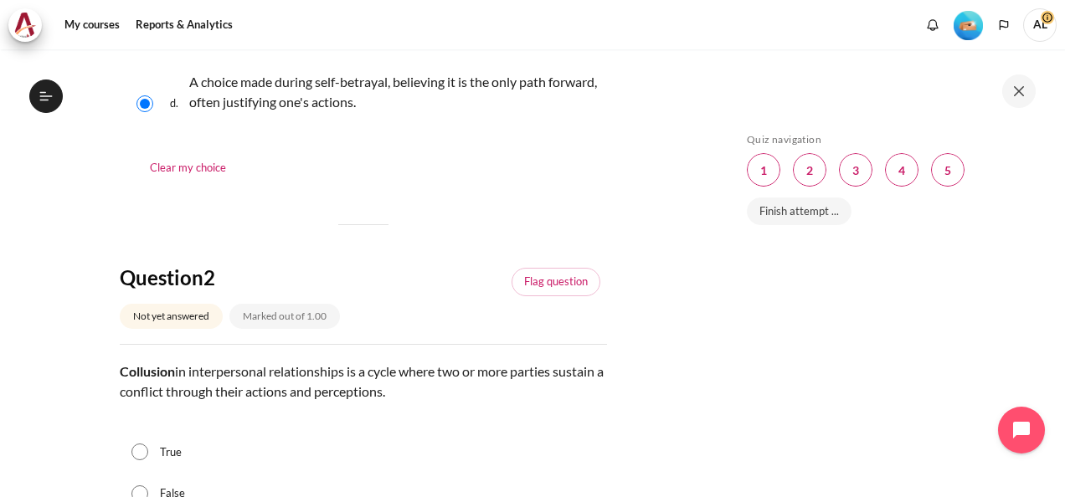
scroll to position [670, 0]
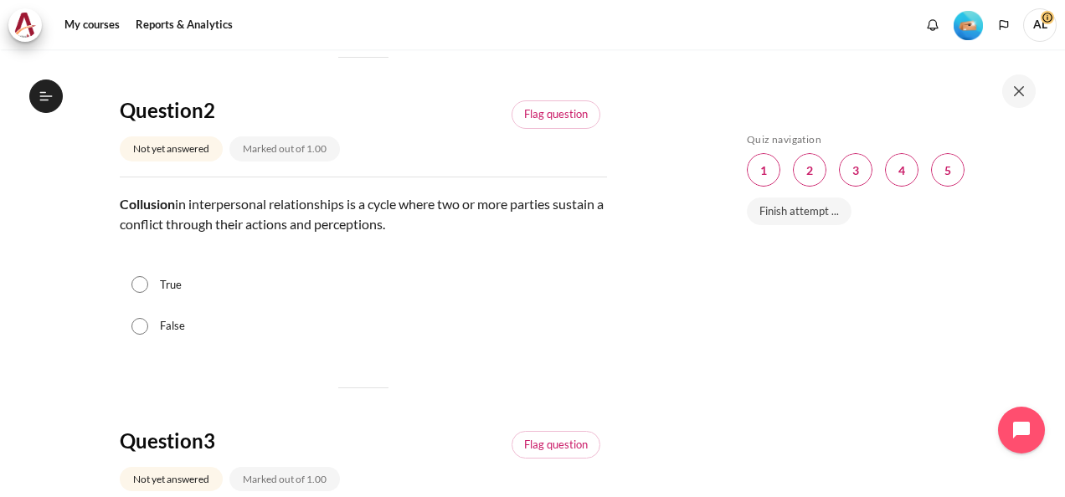
drag, startPoint x: 450, startPoint y: 263, endPoint x: 115, endPoint y: 237, distance: 335.8
copy p "Collusion in interpersonal relationships is a cycle where two or more parties s…"
click at [142, 293] on input "True" at bounding box center [139, 284] width 17 height 17
radio input "true"
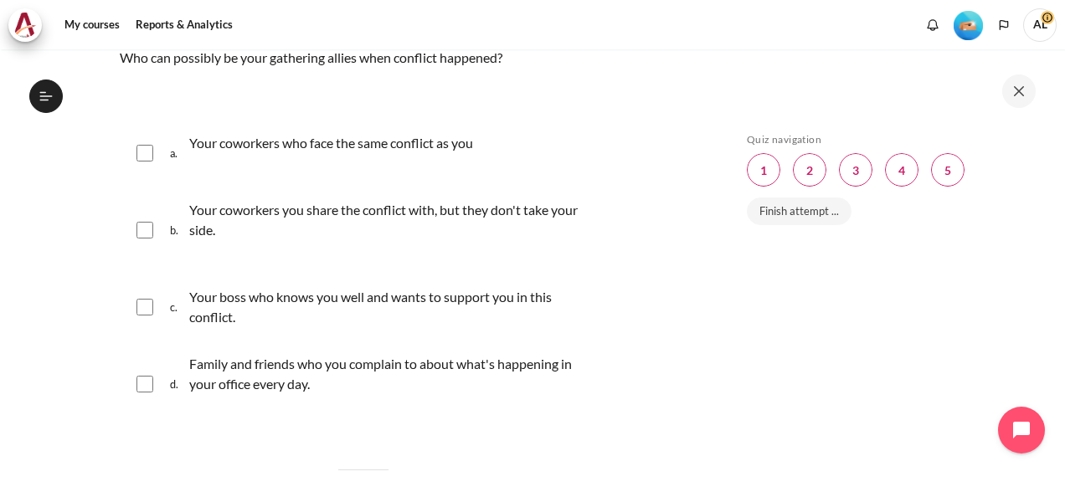
scroll to position [1172, 0]
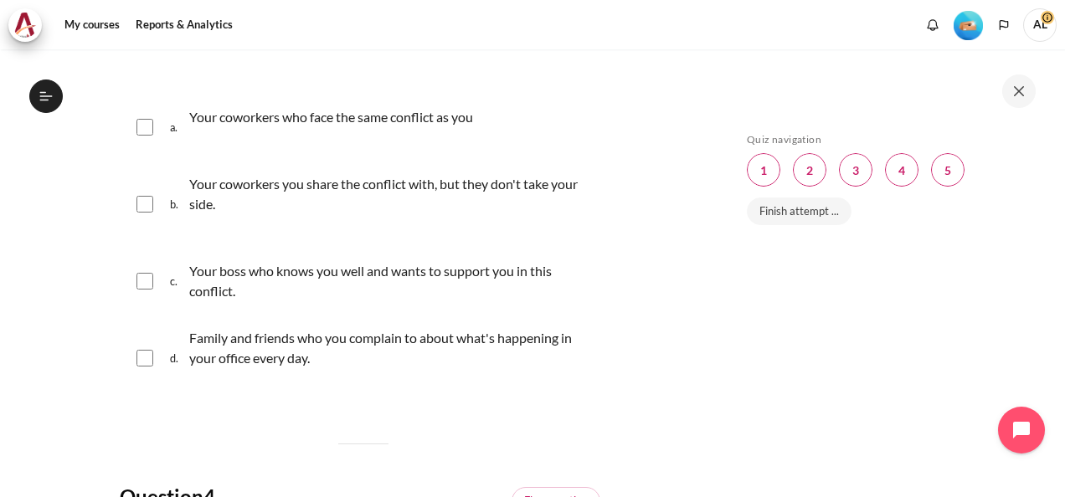
drag, startPoint x: 124, startPoint y: 69, endPoint x: 525, endPoint y: 61, distance: 400.9
click at [525, 42] on p "Who can possibly be your gathering allies when conflict happened?" at bounding box center [363, 32] width 487 height 20
copy p "Who can possibly be your gathering allies when conflict happened?"
click at [141, 367] on input "Content" at bounding box center [144, 358] width 17 height 17
checkbox input "true"
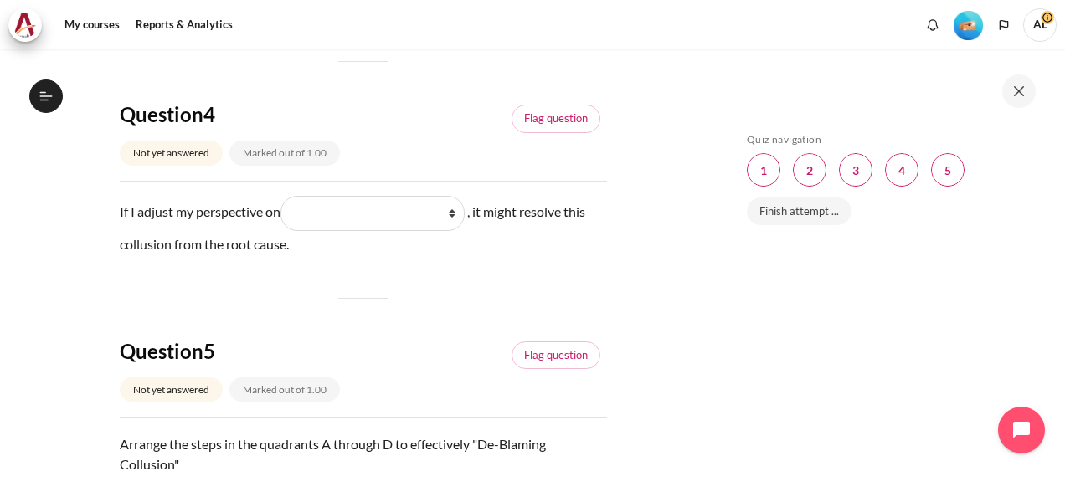
scroll to position [1590, 0]
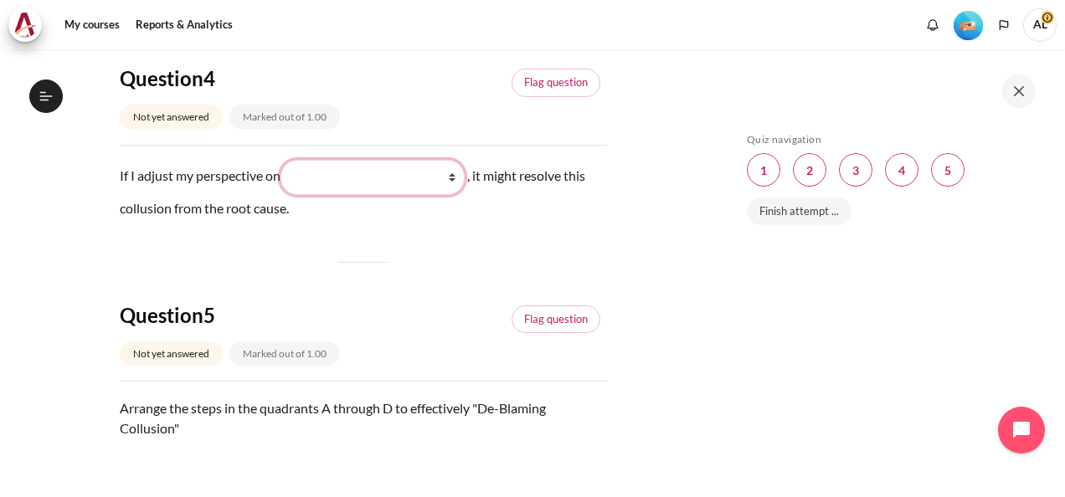
click at [389, 195] on select "What I do (我做了什么) What they see and feel (他们看到什么) What they do (他们做了什么) What I …" at bounding box center [372, 177] width 184 height 35
click at [716, 296] on div "Skip Quiz navigation Quiz navigation Question 1 This page Question 2 This page …" at bounding box center [888, 272] width 351 height 447
click at [345, 195] on select "What I do (我做了什么) What they see and feel (他们看到什么) What they do (他们做了什么) What I …" at bounding box center [372, 177] width 184 height 35
select select "4"
click at [284, 195] on select "What I do (我做了什么) What they see and feel (他们看到什么) What they do (他们做了什么) What I …" at bounding box center [372, 177] width 184 height 35
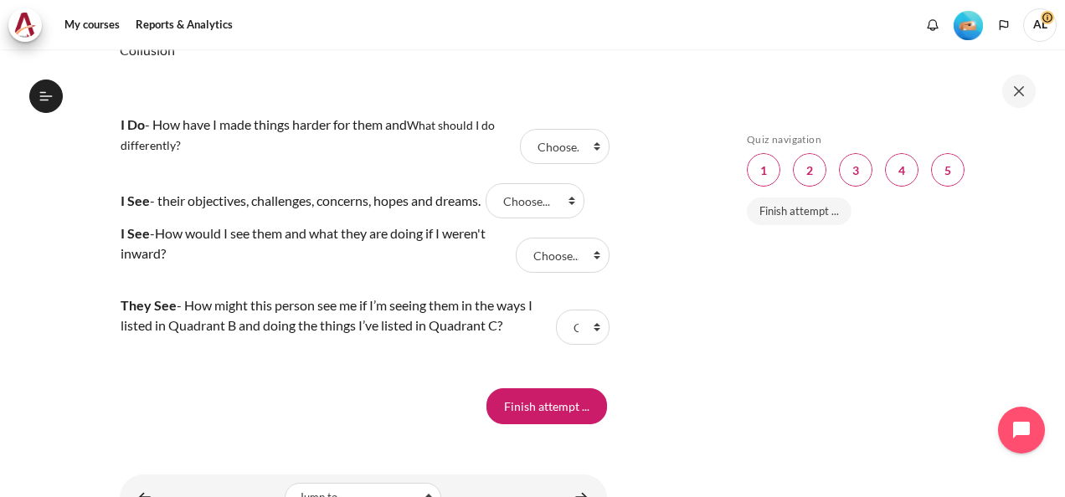
scroll to position [1835, 0]
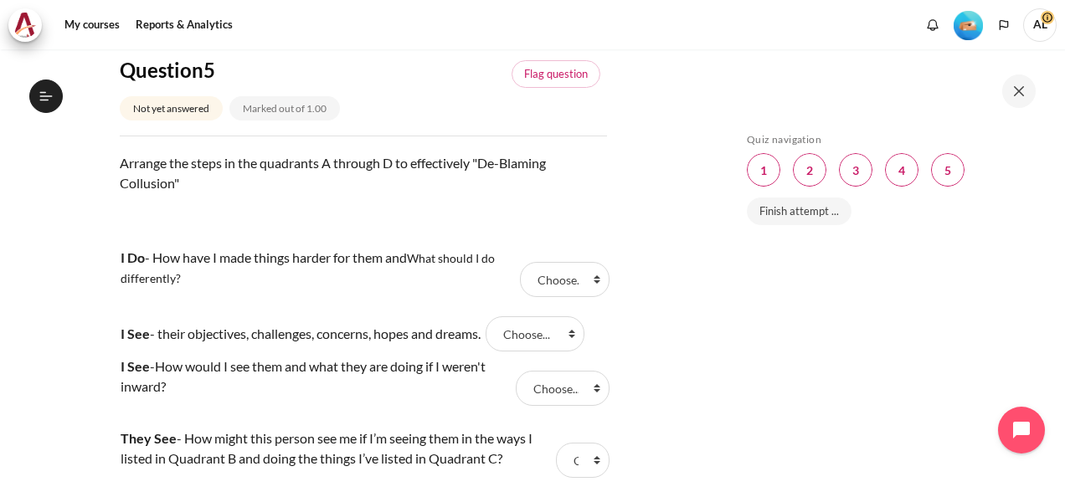
drag, startPoint x: 171, startPoint y: 199, endPoint x: 323, endPoint y: 217, distance: 153.3
click at [323, 213] on p "Arrange the steps in the quadrants A through D to effectively "De-Blaming Collu…" at bounding box center [363, 183] width 487 height 60
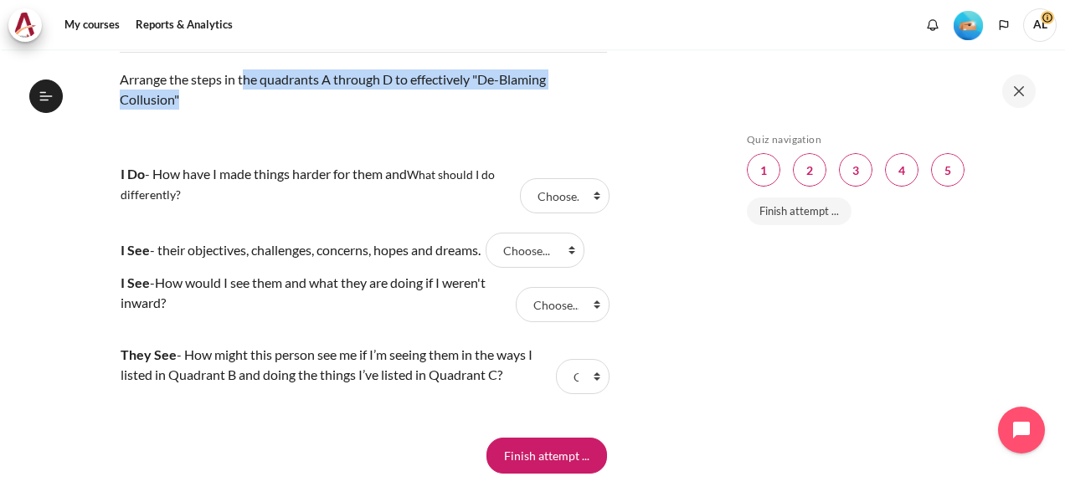
drag, startPoint x: 241, startPoint y: 115, endPoint x: 174, endPoint y: 140, distance: 71.2
click at [174, 130] on p "Arrange the steps in the quadrants A through D to effectively "De-Blaming Collu…" at bounding box center [363, 99] width 487 height 60
copy p "the quadrants A through D to effectively "De-Blaming Collusion"
click at [545, 213] on select "Choose... B A C D" at bounding box center [565, 195] width 90 height 35
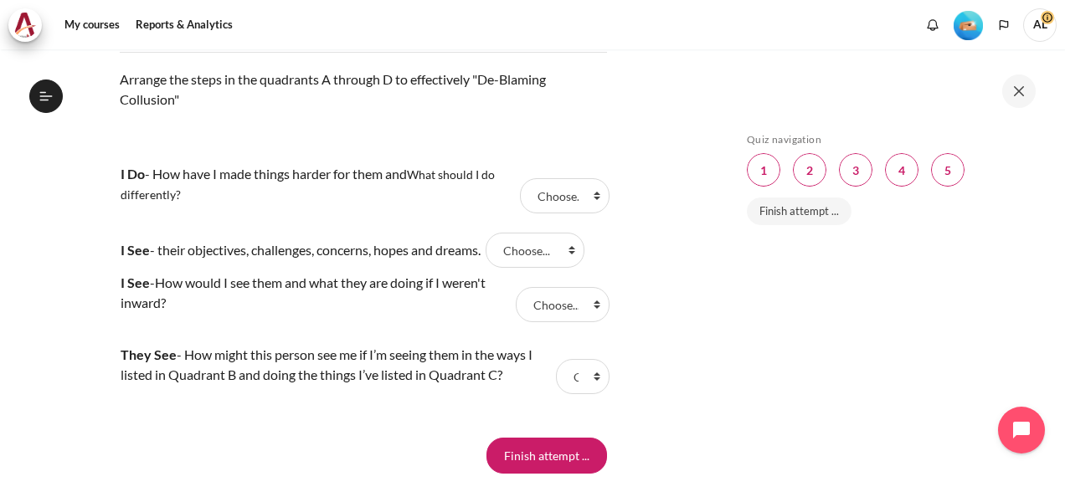
click at [725, 341] on div "Skip Quiz navigation Quiz navigation Question 1 This page Question 2 This page …" at bounding box center [888, 272] width 351 height 447
click at [553, 268] on select "Choose... B A C D" at bounding box center [534, 250] width 99 height 35
select select "2"
click at [500, 268] on select "Choose... B A C D" at bounding box center [534, 250] width 99 height 35
click at [549, 322] on select "Choose... B A C D" at bounding box center [563, 304] width 94 height 35
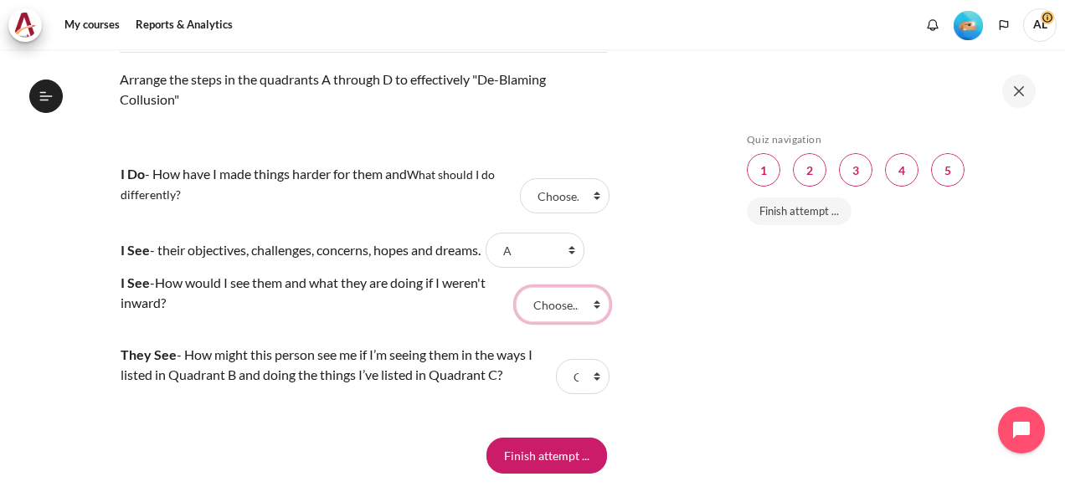
select select "1"
click at [516, 322] on select "Choose... B A C D" at bounding box center [563, 304] width 94 height 35
click at [562, 213] on select "Choose... B A C D" at bounding box center [565, 195] width 90 height 35
select select "3"
click at [520, 213] on select "Choose... B A C D" at bounding box center [565, 195] width 90 height 35
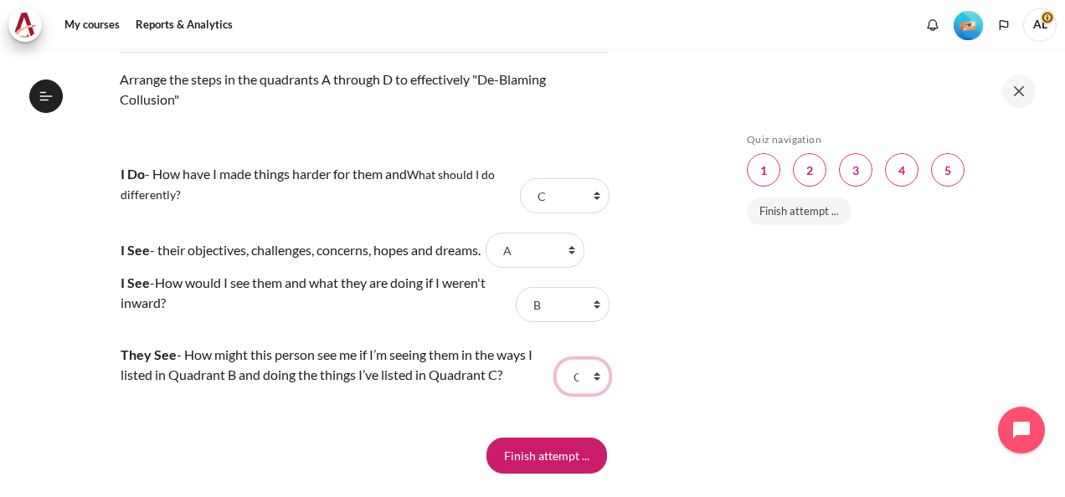
click at [577, 394] on select "Choose... B A C D" at bounding box center [583, 376] width 54 height 35
select select "4"
click at [556, 394] on select "Choose... B A C D" at bounding box center [583, 376] width 54 height 35
drag, startPoint x: 684, startPoint y: 389, endPoint x: 675, endPoint y: 398, distance: 13.0
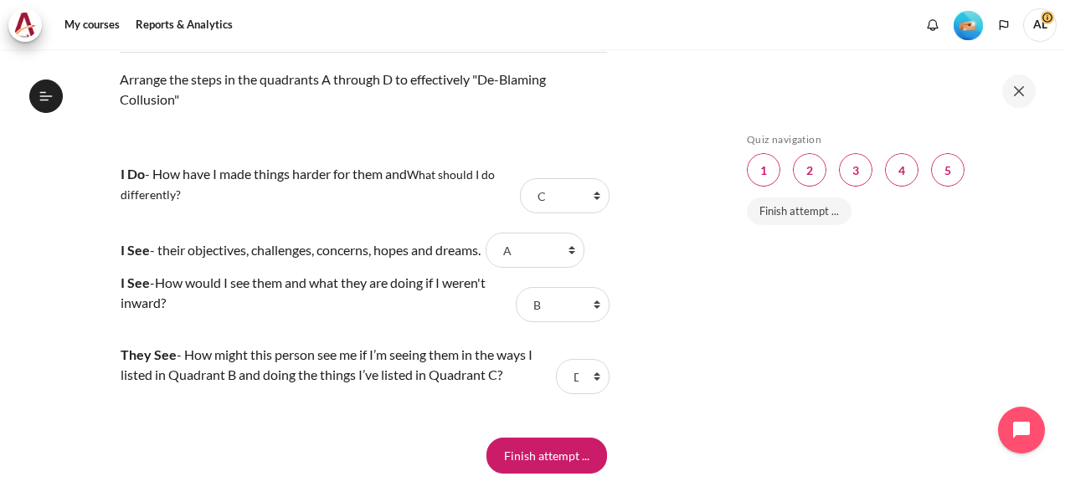
scroll to position [2086, 0]
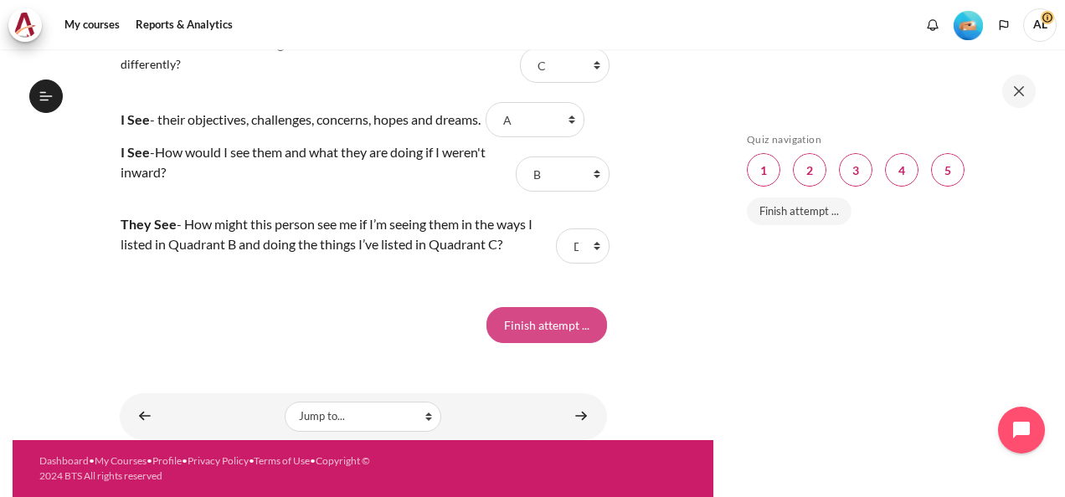
click at [549, 331] on input "Finish attempt ..." at bounding box center [546, 324] width 121 height 35
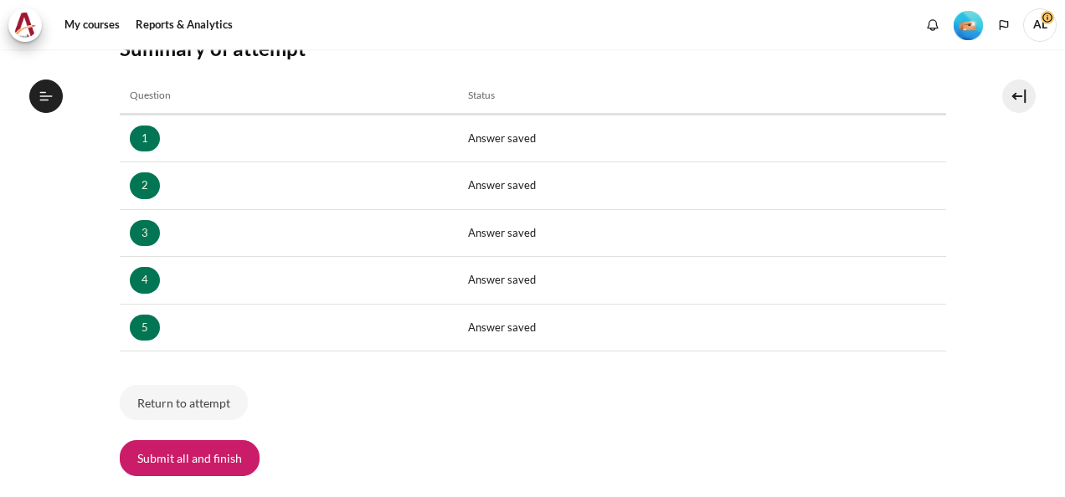
scroll to position [251, 0]
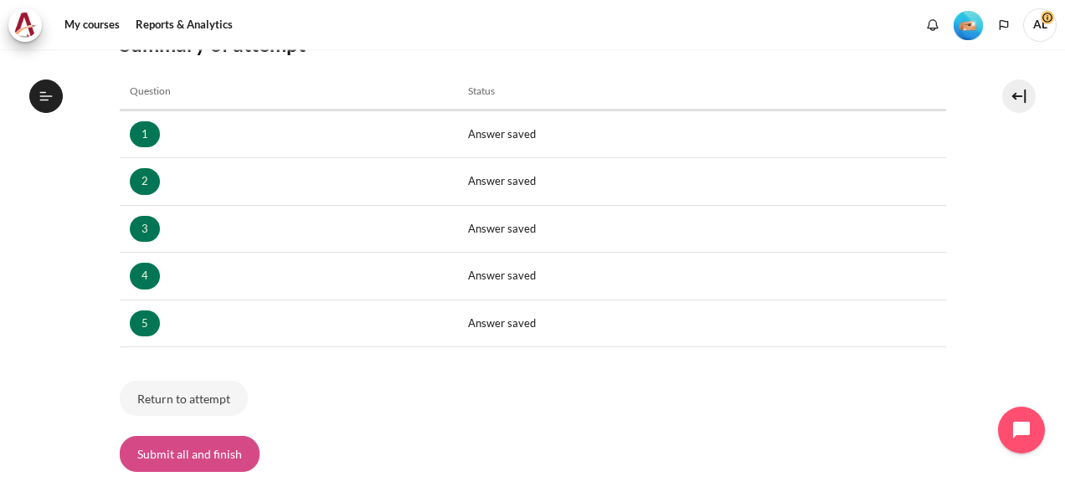
click at [239, 453] on button "Submit all and finish" at bounding box center [190, 453] width 140 height 35
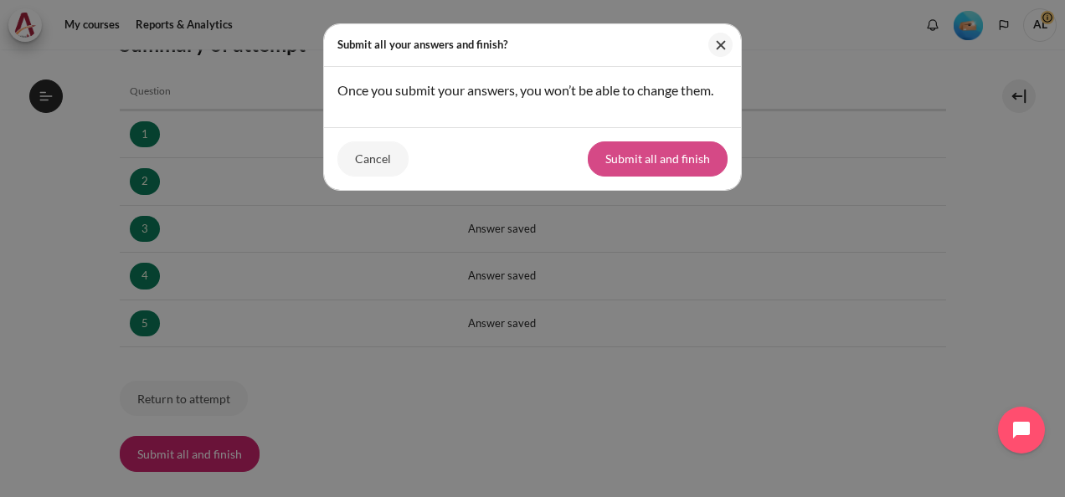
click at [655, 152] on button "Submit all and finish" at bounding box center [657, 158] width 140 height 35
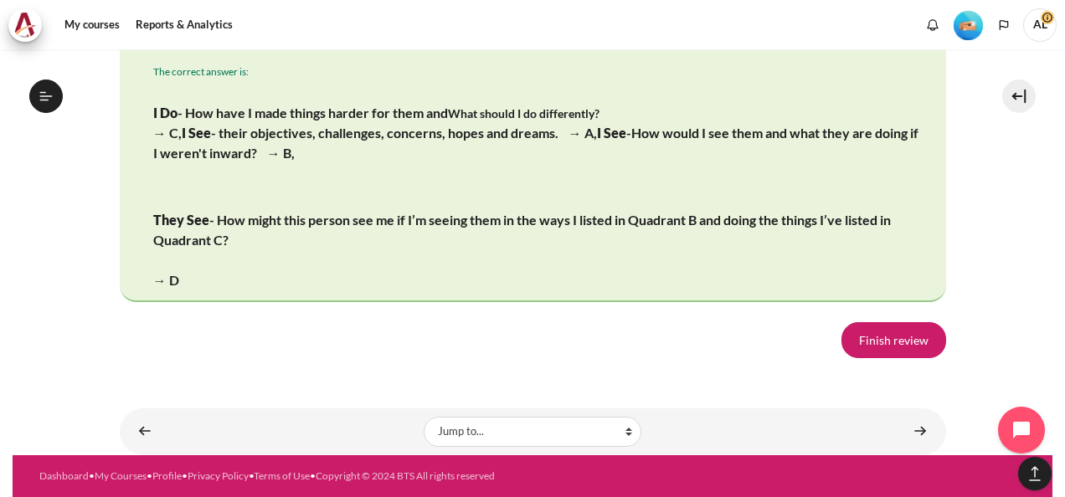
scroll to position [3441, 0]
click at [850, 346] on link "Finish review" at bounding box center [893, 339] width 105 height 35
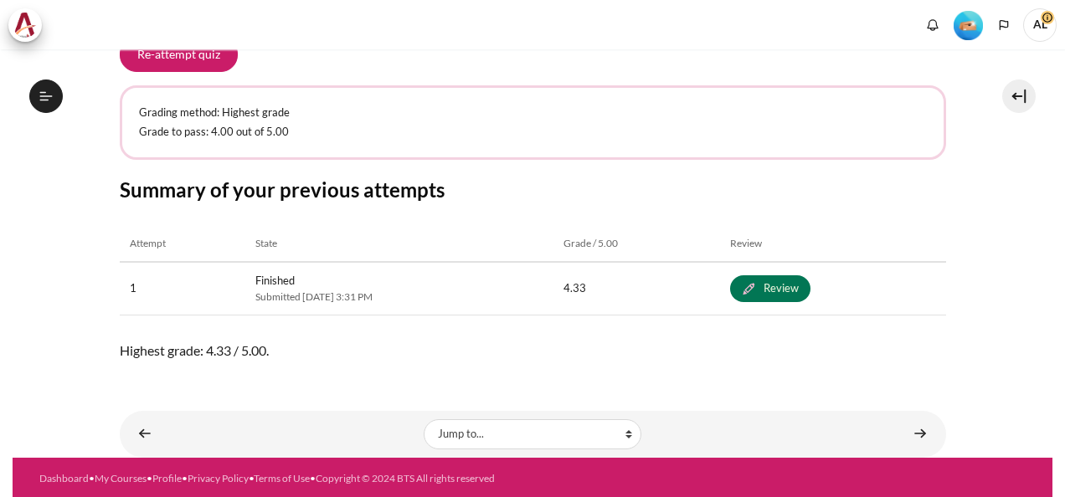
scroll to position [582, 0]
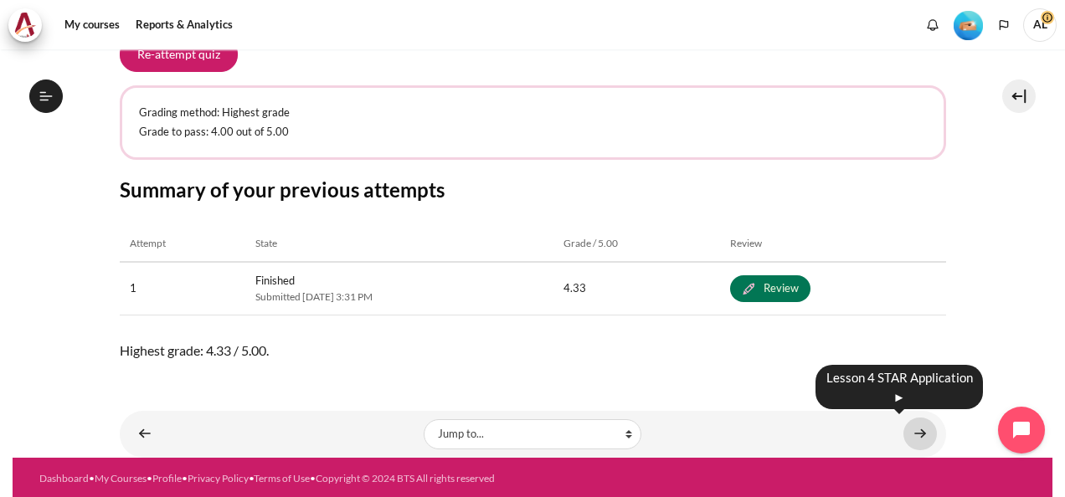
click at [909, 425] on link "Content" at bounding box center [919, 434] width 33 height 33
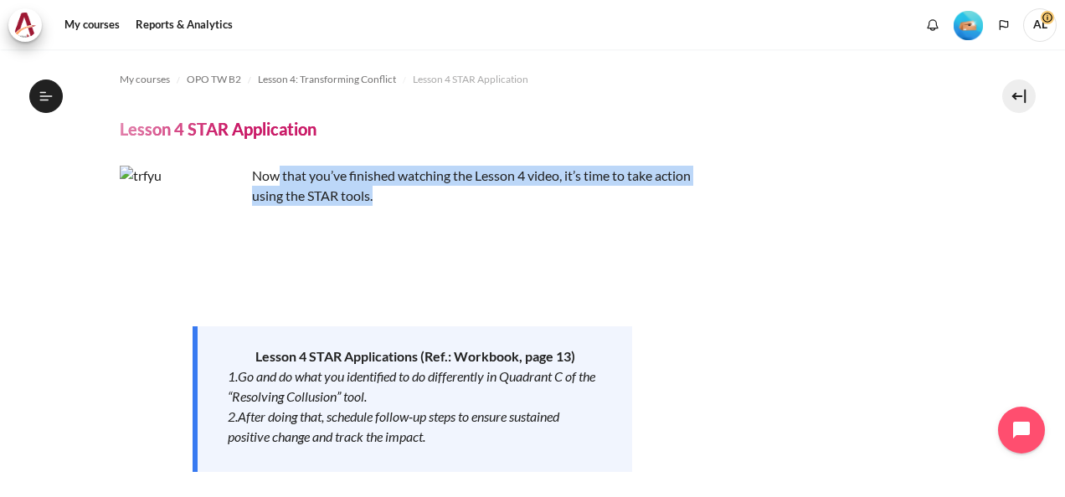
drag, startPoint x: 274, startPoint y: 174, endPoint x: 621, endPoint y: 200, distance: 347.4
click at [621, 200] on p "Now that you’ve finished watching the Lesson 4 video, it’s time to take action …" at bounding box center [413, 186] width 586 height 40
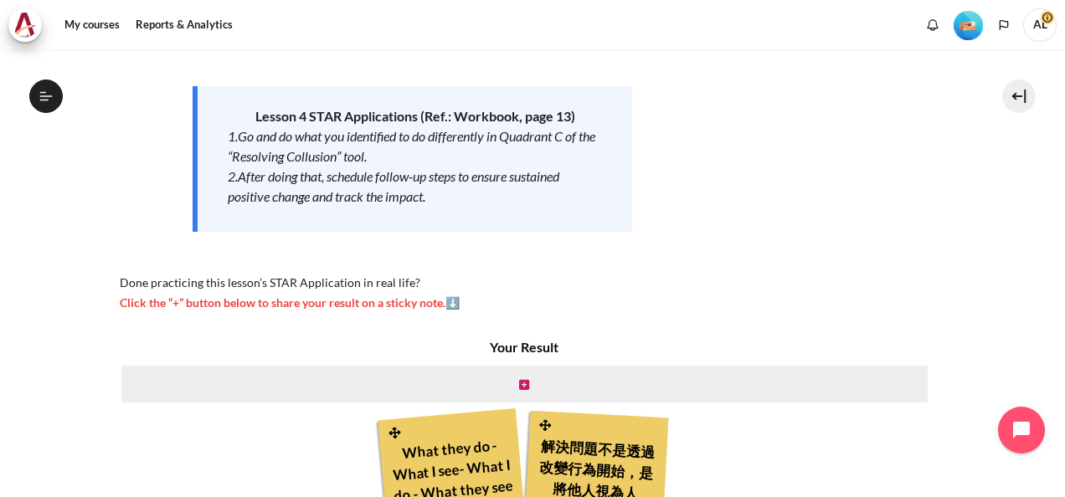
scroll to position [159, 0]
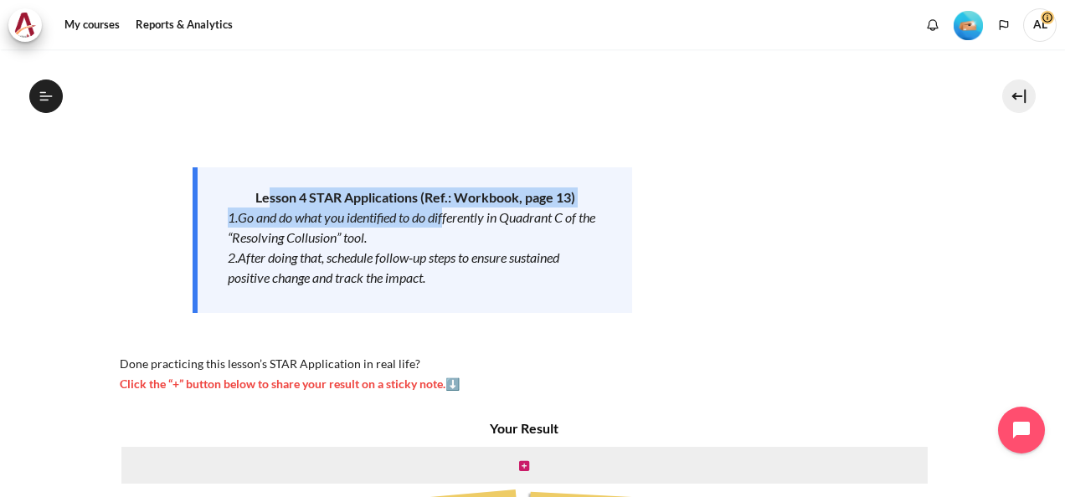
drag, startPoint x: 265, startPoint y: 196, endPoint x: 446, endPoint y: 214, distance: 181.7
click at [446, 214] on div "Lesson 4 STAR Applications (Ref.: Workbook, page 13) 1.Go and do what you ident…" at bounding box center [411, 240] width 439 height 146
click at [292, 187] on p "Lesson 4 STAR Applications (Ref.: Workbook, page 13)" at bounding box center [415, 197] width 374 height 20
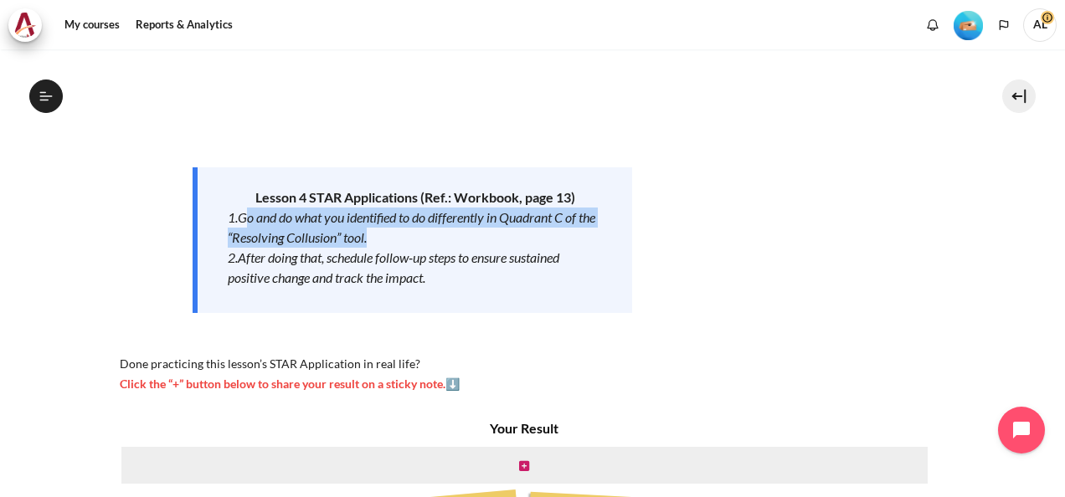
drag, startPoint x: 244, startPoint y: 216, endPoint x: 508, endPoint y: 228, distance: 264.8
click at [508, 228] on div "1.Go and do what you identified to do differently in Quadrant C of the “Resolvi…" at bounding box center [415, 228] width 374 height 40
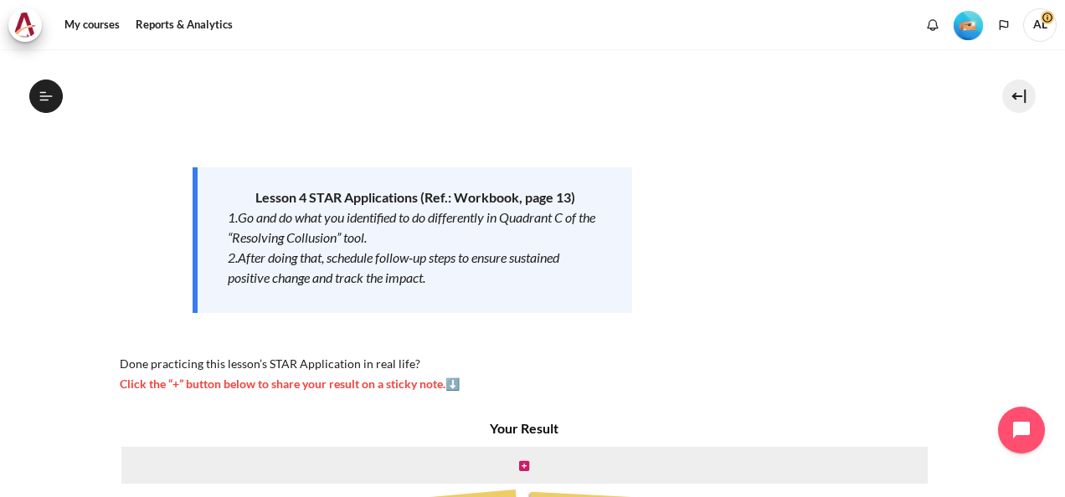
click at [274, 263] on em "2.After doing that, schedule follow-up steps to ensure sustained positive chang…" at bounding box center [393, 267] width 331 height 36
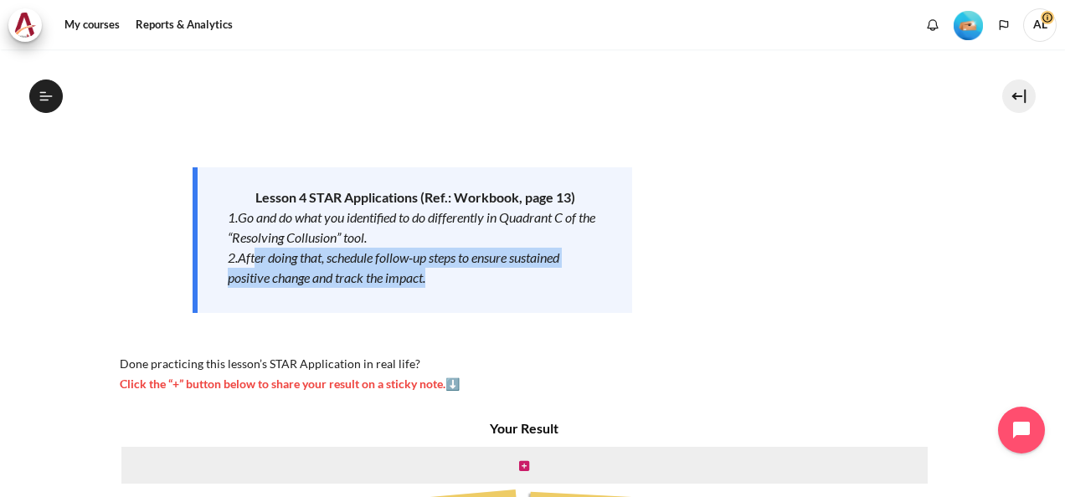
drag, startPoint x: 257, startPoint y: 261, endPoint x: 475, endPoint y: 272, distance: 218.7
click at [475, 272] on div "2.After doing that, schedule follow-up steps to ensure sustained positive chang…" at bounding box center [415, 268] width 374 height 40
drag, startPoint x: 475, startPoint y: 272, endPoint x: 335, endPoint y: 267, distance: 140.7
click at [335, 267] on div "2.After doing that, schedule follow-up steps to ensure sustained positive chang…" at bounding box center [415, 268] width 374 height 40
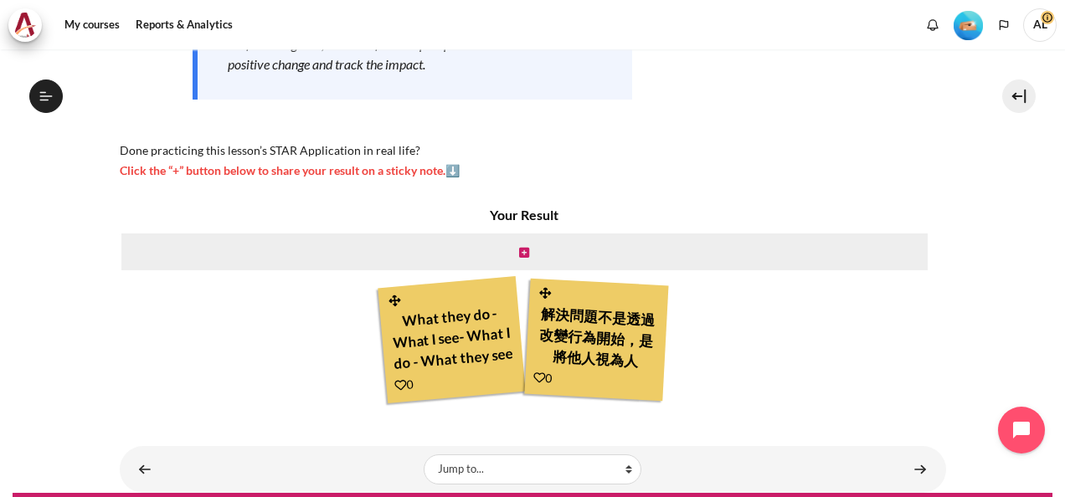
scroll to position [410, 0]
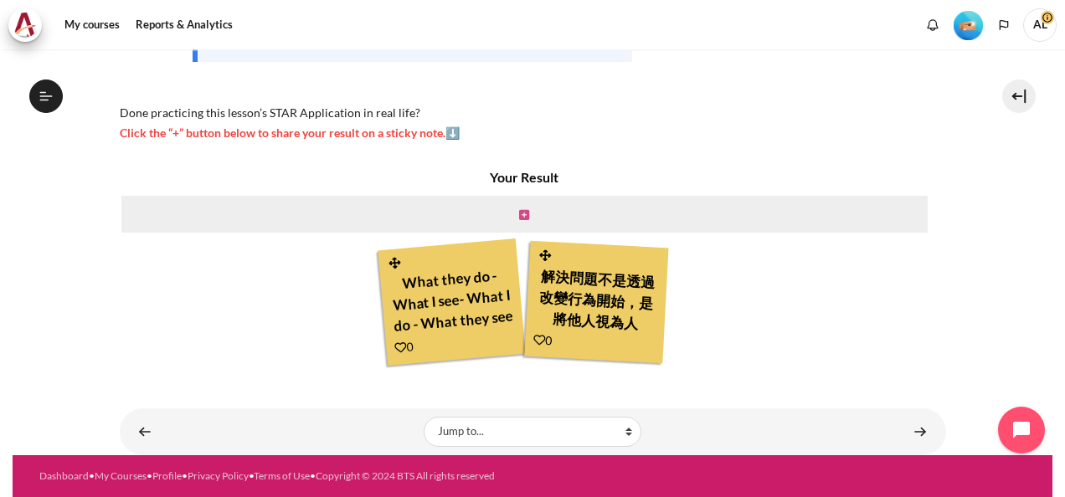
click at [524, 214] on icon "Content" at bounding box center [524, 215] width 10 height 12
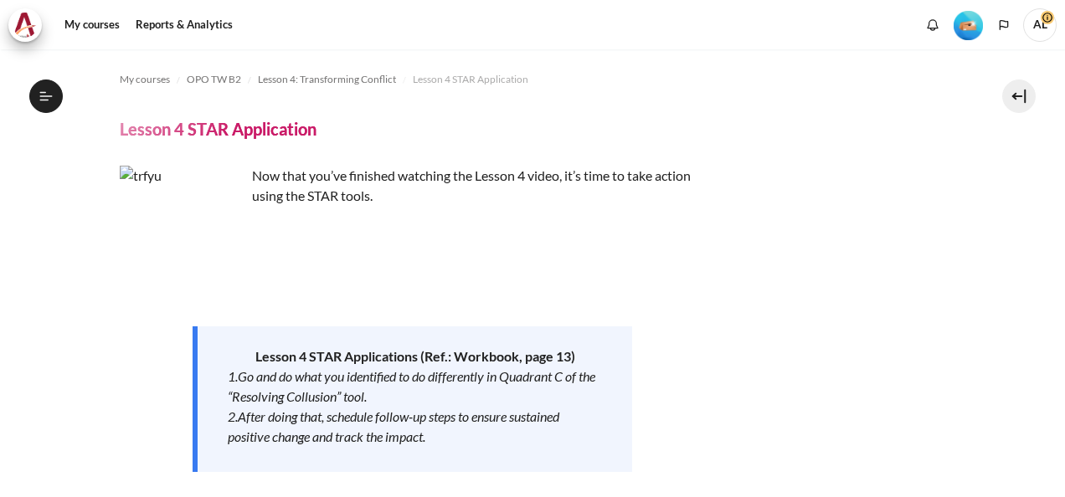
scroll to position [396, 0]
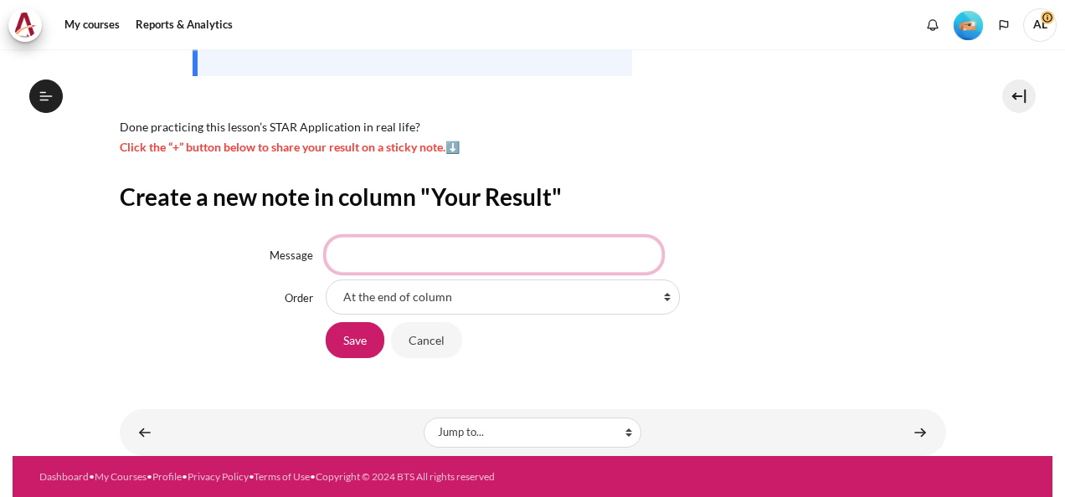
click at [395, 253] on input "Message" at bounding box center [494, 254] width 336 height 35
type input "r"
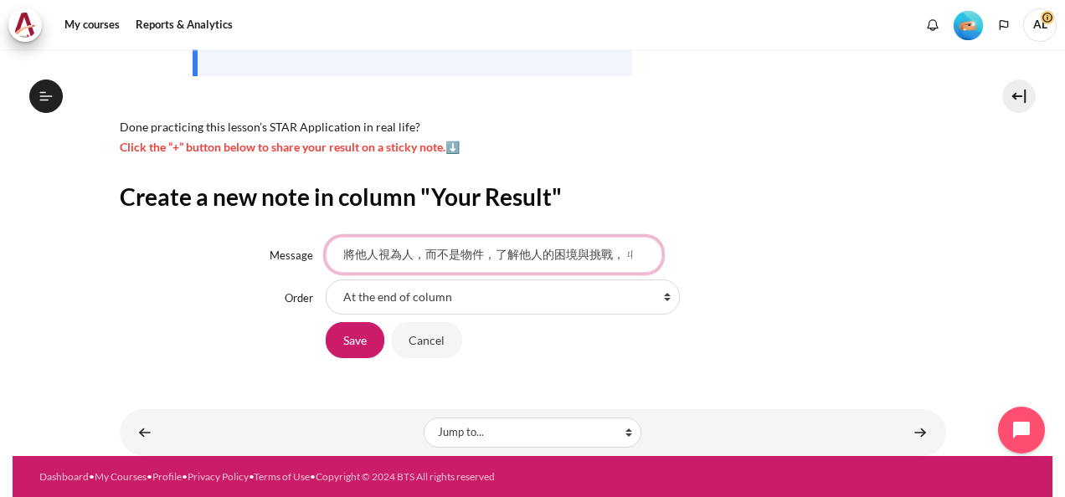
scroll to position [0, 0]
click at [589, 293] on select "At the end of column First place in column After 'What they do - What I see- Wh…" at bounding box center [503, 297] width 354 height 35
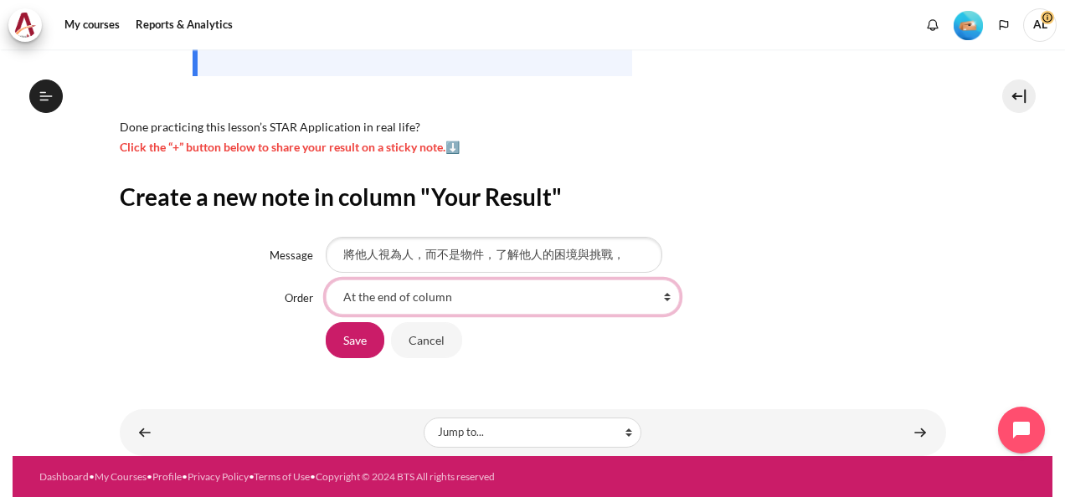
click at [663, 309] on select "At the end of column First place in column After 'What they do - What I see- Wh…" at bounding box center [503, 297] width 354 height 35
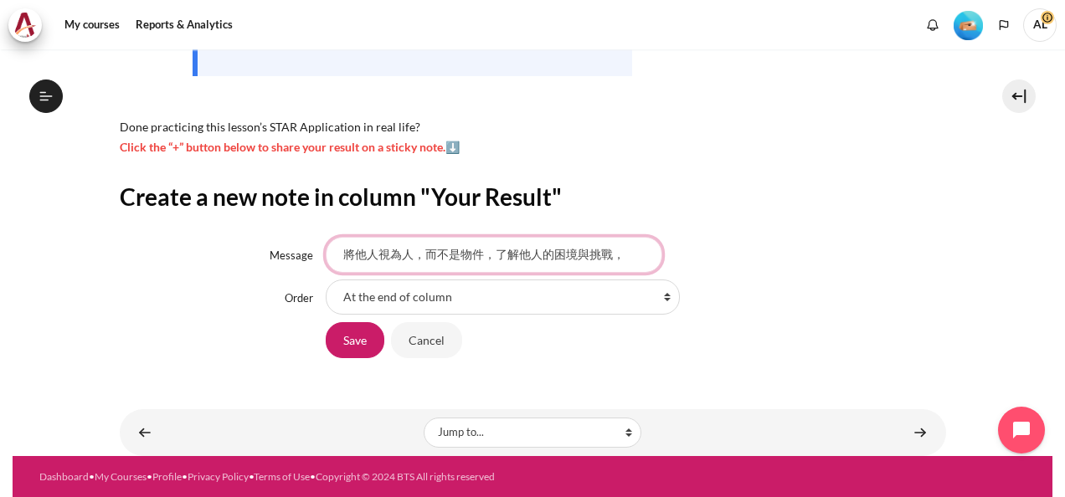
click at [623, 254] on input "將他人視為人，而不是物件，了解他人的困境與挑戰，" at bounding box center [494, 254] width 336 height 35
type input "將他人視為人，而不是物件，了解他人的困境與挑戰"
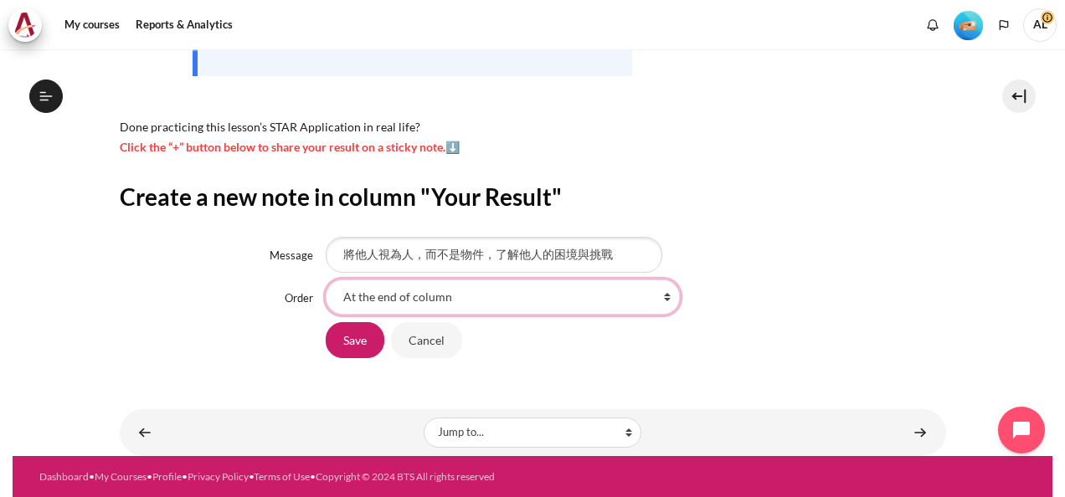
click at [558, 292] on select "At the end of column First place in column After 'What they do - What I see- Wh…" at bounding box center [503, 297] width 354 height 35
select select "1"
click at [326, 280] on select "At the end of column First place in column After 'What they do - What I see- Wh…" at bounding box center [503, 297] width 354 height 35
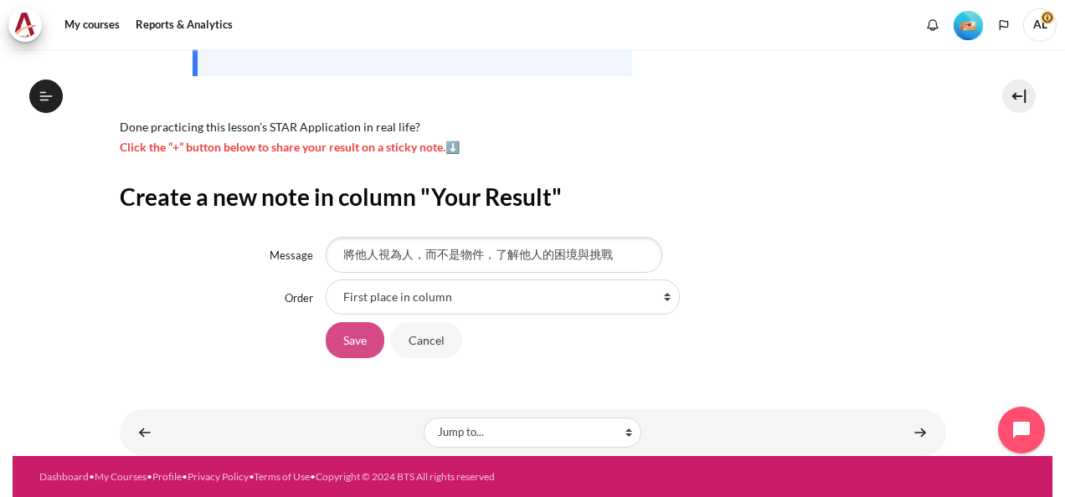
click at [348, 341] on input "Save" at bounding box center [355, 339] width 59 height 35
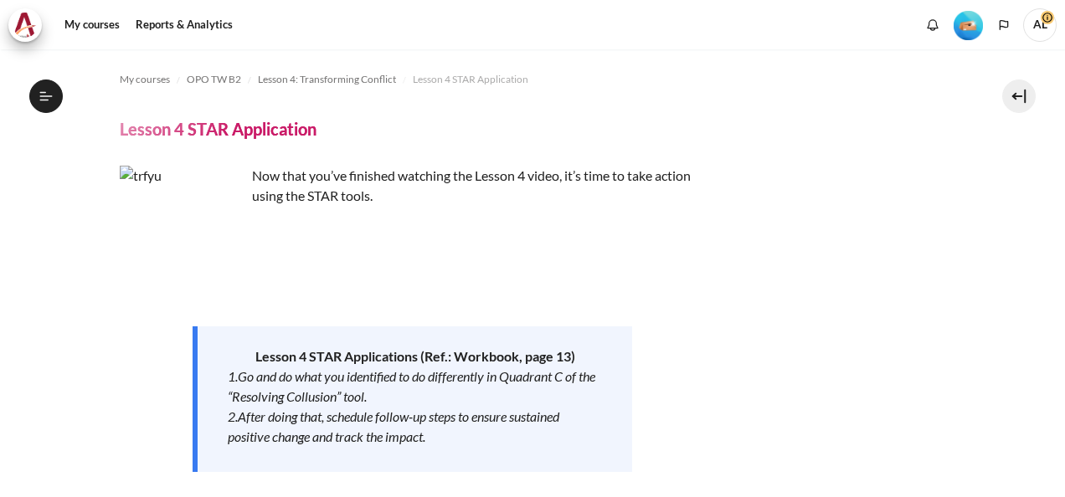
click at [69, 362] on section "My courses OPO TW B2 Lesson 4: Transforming Conflict Lesson 4 STAR Application …" at bounding box center [532, 458] width 1039 height 818
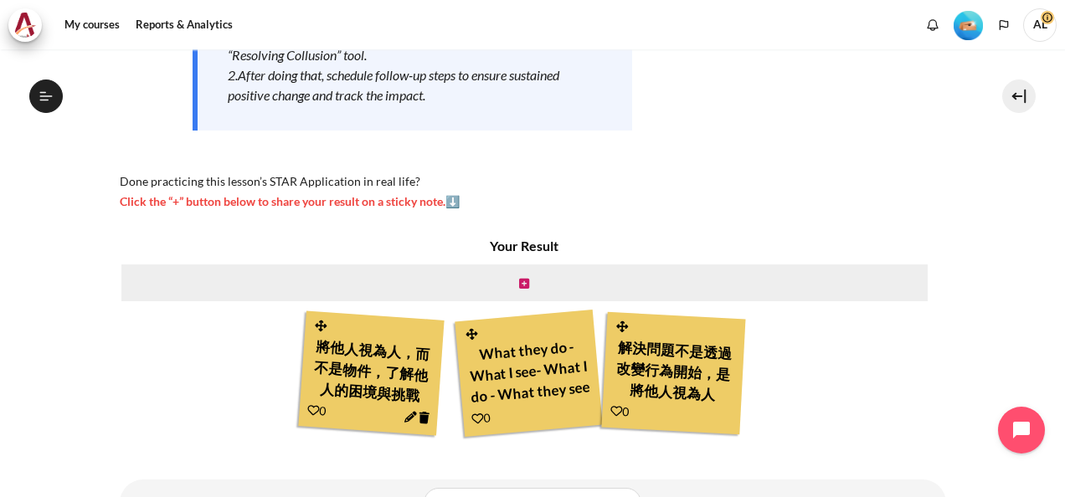
scroll to position [412, 0]
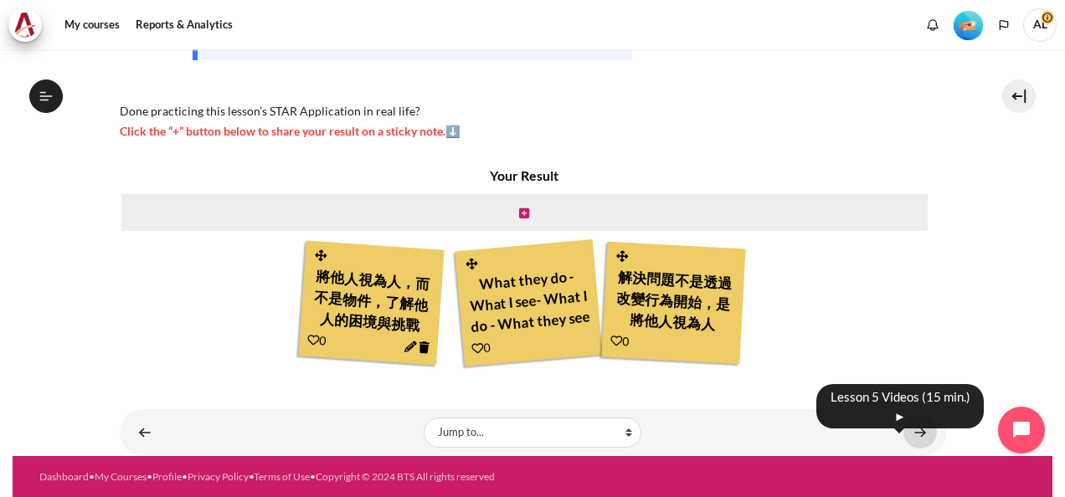
click at [912, 432] on link "Content" at bounding box center [919, 432] width 33 height 33
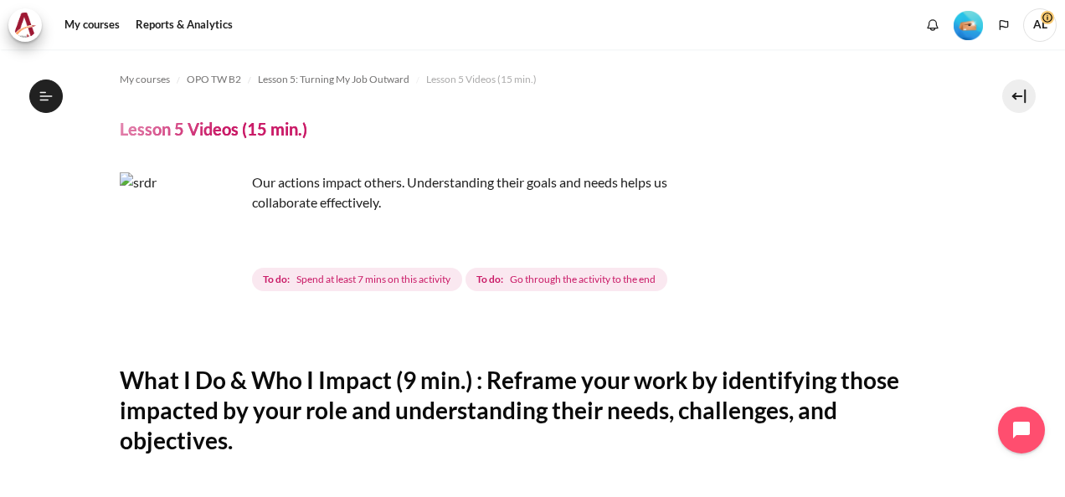
scroll to position [167, 0]
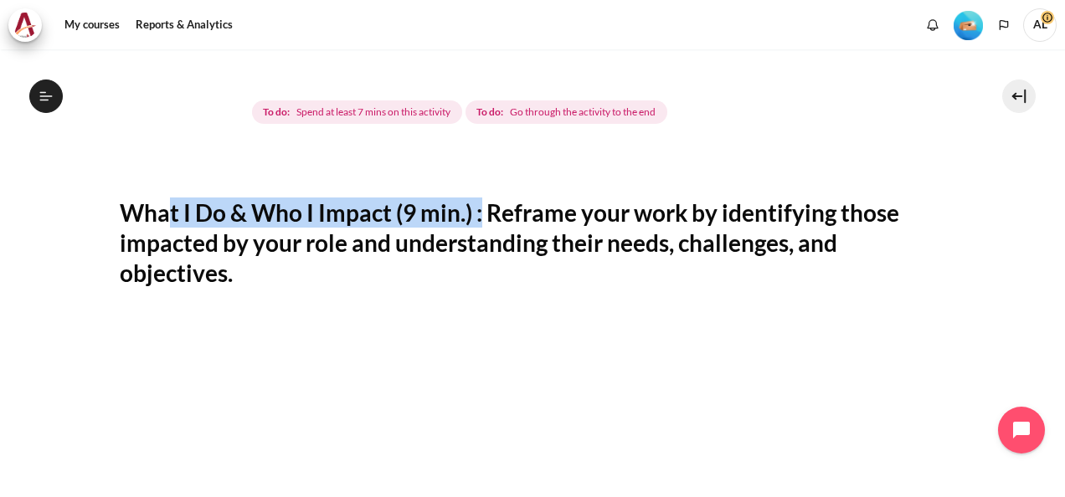
drag, startPoint x: 169, startPoint y: 216, endPoint x: 485, endPoint y: 220, distance: 316.4
click at [485, 220] on h2 "What I Do & Who I Impact (9 min.) : Reframe your work by identifying those impa…" at bounding box center [533, 243] width 826 height 91
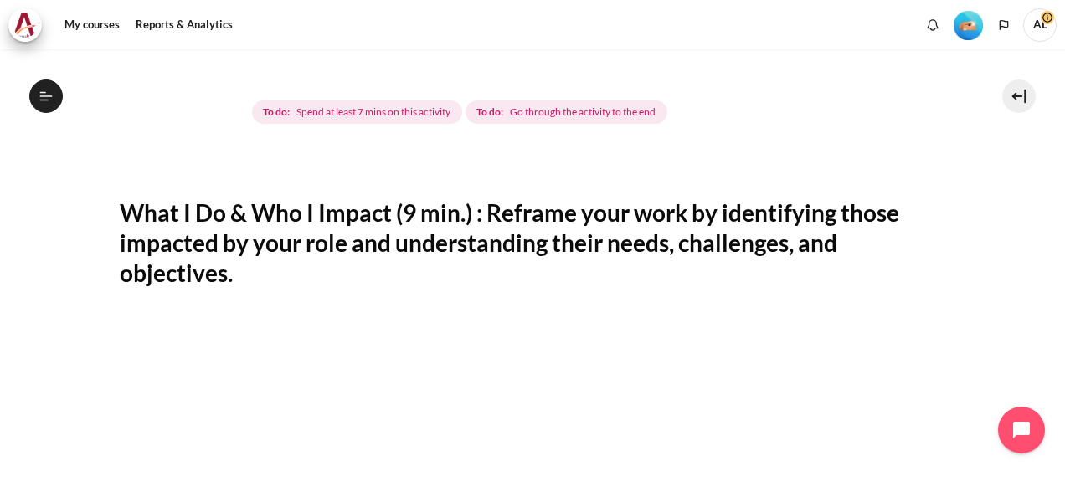
click at [542, 219] on h2 "What I Do & Who I Impact (9 min.) : Reframe your work by identifying those impa…" at bounding box center [533, 243] width 826 height 91
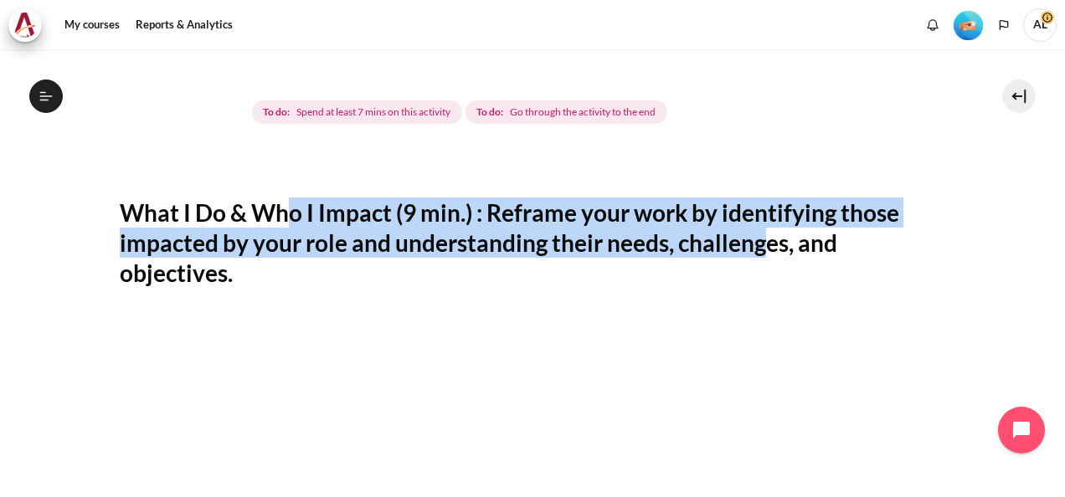
drag, startPoint x: 285, startPoint y: 208, endPoint x: 761, endPoint y: 241, distance: 476.5
click at [761, 241] on h2 "What I Do & Who I Impact (9 min.) : Reframe your work by identifying those impa…" at bounding box center [533, 243] width 826 height 91
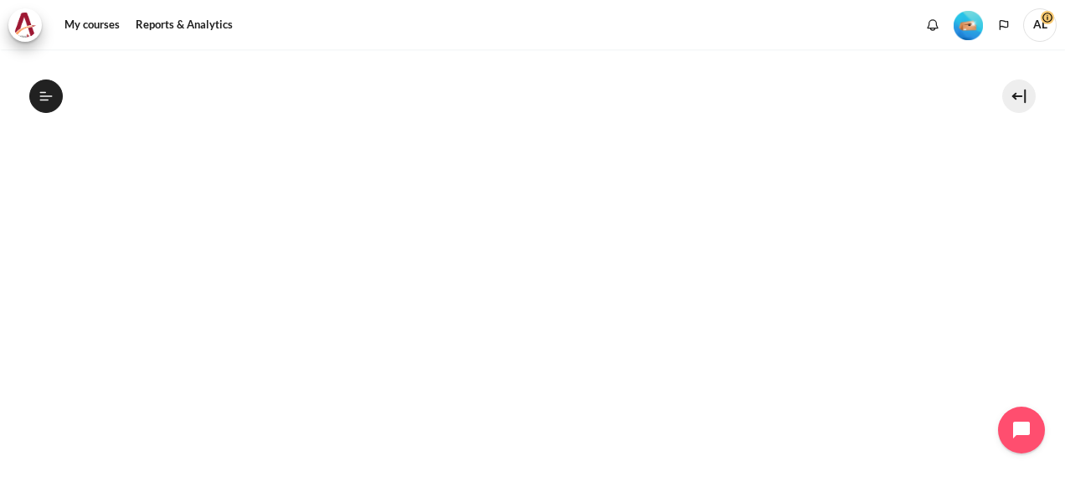
scroll to position [502, 0]
click at [38, 329] on section "My courses OPO TW B2 Lesson 5: Turning My Job Outward Lesson 5 Videos (15 min.)…" at bounding box center [532, 170] width 1039 height 1246
click at [989, 318] on section "My courses OPO TW B2 Lesson 5: Turning My Job Outward Lesson 5 Videos (15 min.)…" at bounding box center [532, 254] width 1039 height 1246
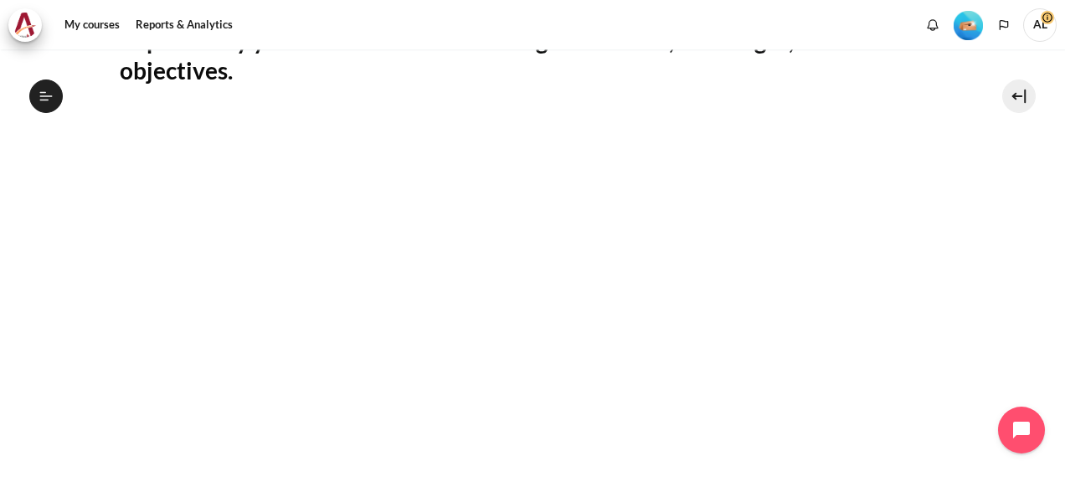
click at [1018, 341] on section "My courses OPO TW B2 Lesson 5: Turning My Job Outward Lesson 5 Videos (15 min.)…" at bounding box center [532, 302] width 1039 height 1246
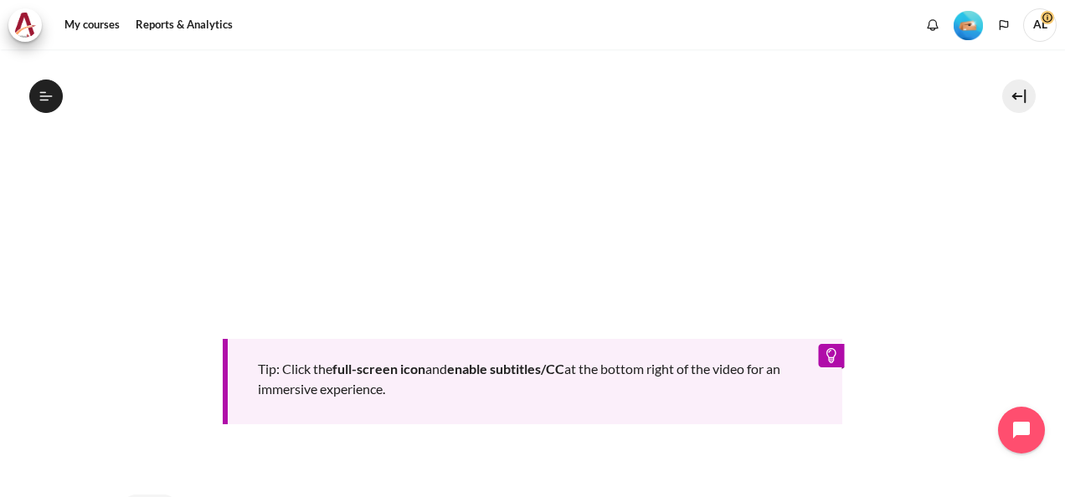
click at [962, 226] on section "My courses OPO TW B2 Lesson 5: Turning My Job Outward Lesson 5 Videos (15 min.)…" at bounding box center [532, 20] width 1039 height 1246
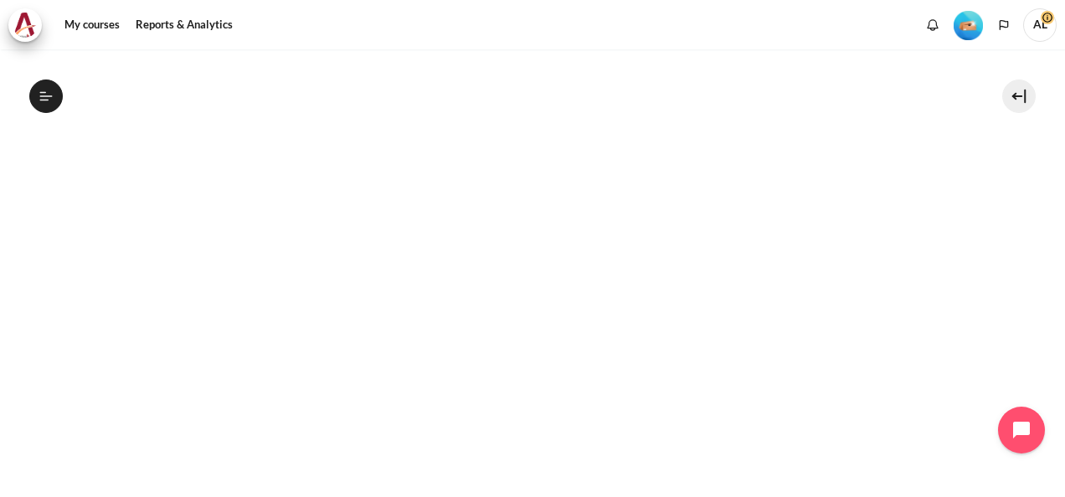
scroll to position [465, 0]
click at [1028, 316] on section "My courses OPO TW B2 Lesson 5: Turning My Job Outward Lesson 5 Videos (15 min.)…" at bounding box center [532, 207] width 1039 height 1246
click at [963, 393] on section "My courses OPO TW B2 Lesson 5: Turning My Job Outward Lesson 5 Videos (15 min.)…" at bounding box center [532, 207] width 1039 height 1246
click at [37, 365] on section "My courses OPO TW B2 Lesson 5: Turning My Job Outward Lesson 5 Videos (15 min.)…" at bounding box center [532, 207] width 1039 height 1246
click at [993, 338] on section "My courses OPO TW B2 Lesson 5: Turning My Job Outward Lesson 5 Videos (15 min.)…" at bounding box center [532, 207] width 1039 height 1246
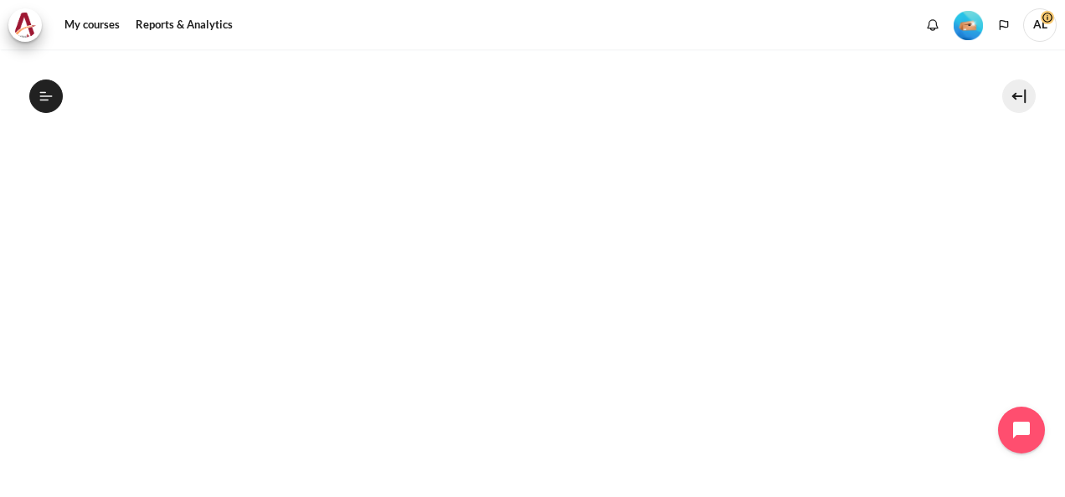
click at [0, 346] on html "Skip to main content Open course index Completed 36% 9 / 25 Expand Collapse" at bounding box center [532, 248] width 1065 height 497
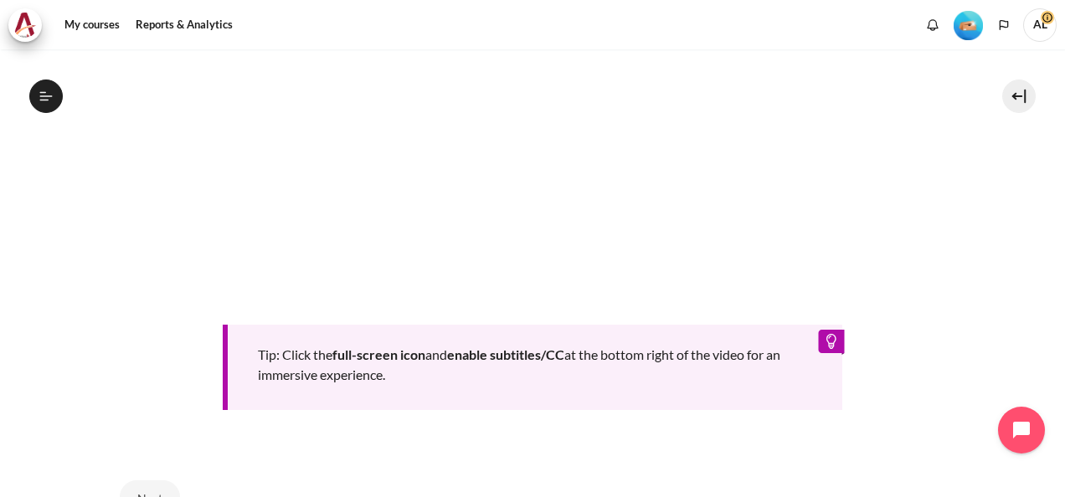
scroll to position [716, 0]
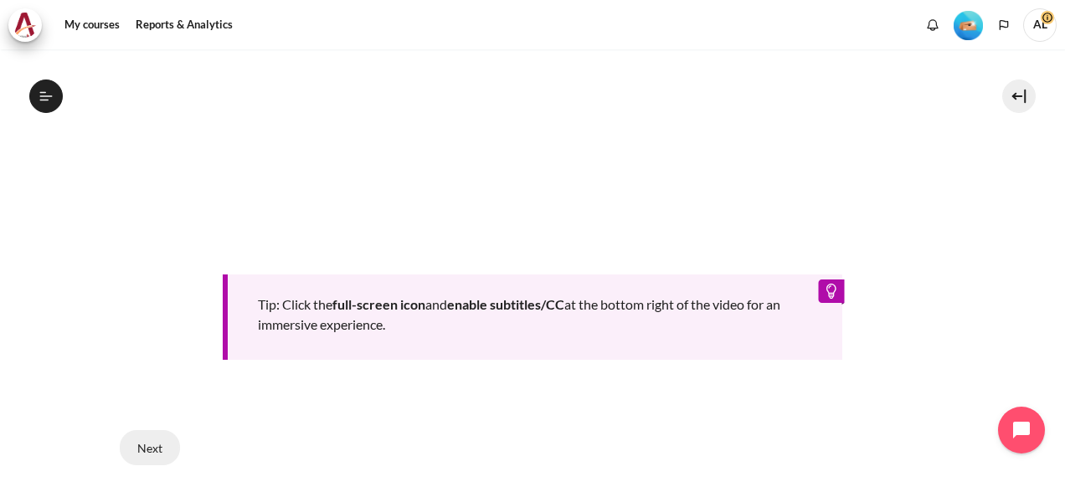
click at [170, 439] on button "Next" at bounding box center [150, 447] width 60 height 35
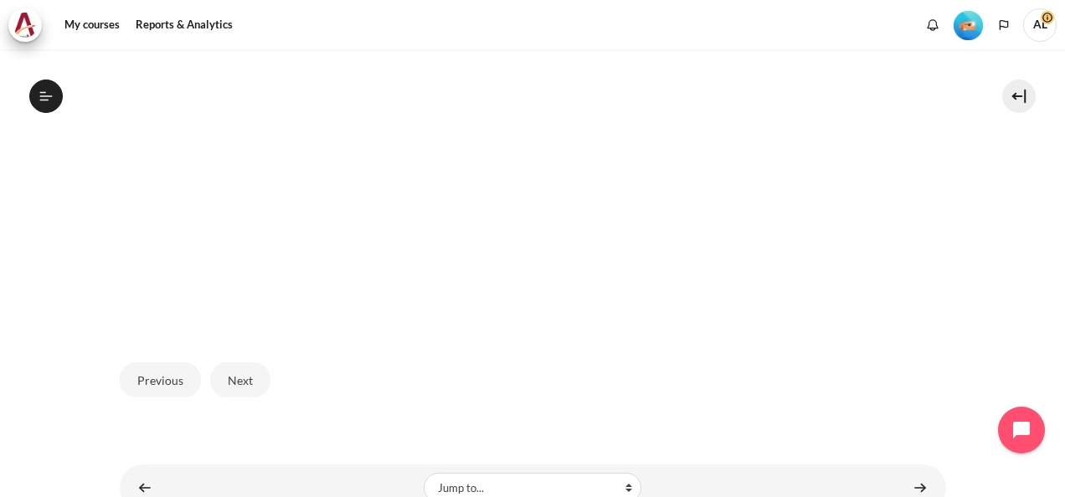
scroll to position [586, 0]
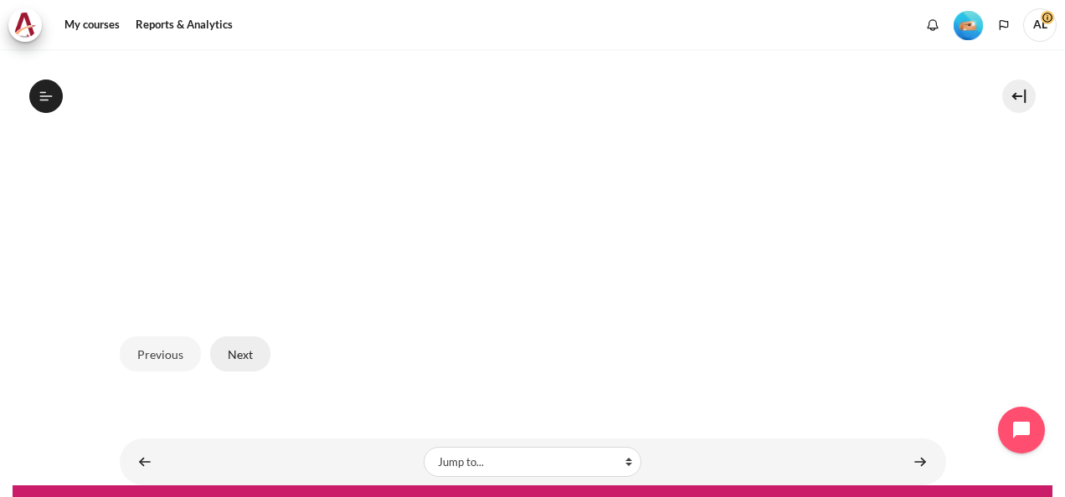
click at [232, 353] on button "Next" at bounding box center [240, 353] width 60 height 35
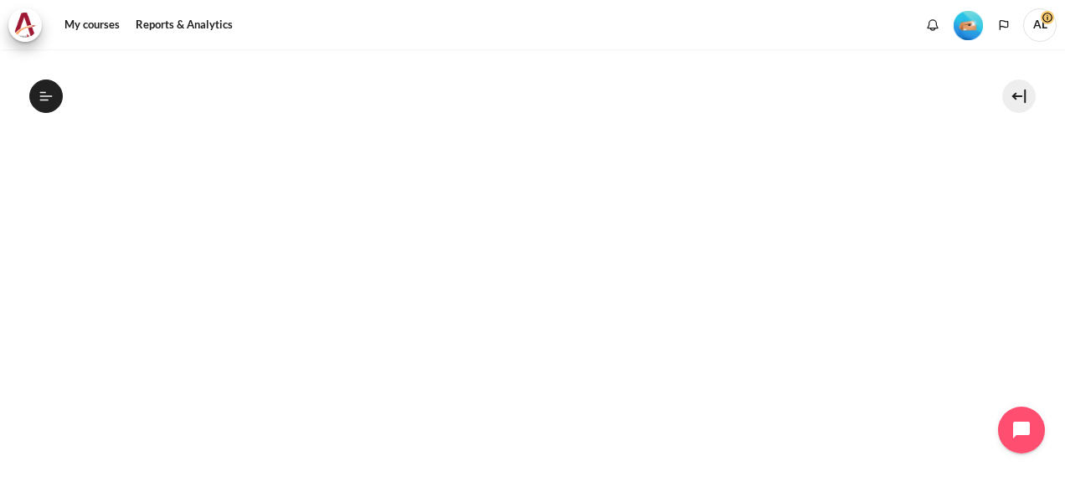
scroll to position [418, 0]
drag, startPoint x: 35, startPoint y: 350, endPoint x: 87, endPoint y: 360, distance: 52.9
click at [35, 350] on section "My courses OPO TW B2 Lesson 5: Turning My Job Outward Lesson 5 Videos (15 min.)…" at bounding box center [532, 239] width 1039 height 1216
click at [45, 279] on section "My courses OPO TW B2 Lesson 5: Turning My Job Outward Lesson 5 Videos (15 min.)…" at bounding box center [532, 239] width 1039 height 1216
click at [28, 187] on section "My courses OPO TW B2 Lesson 5: Turning My Job Outward Lesson 5 Videos (15 min.)…" at bounding box center [532, 239] width 1039 height 1216
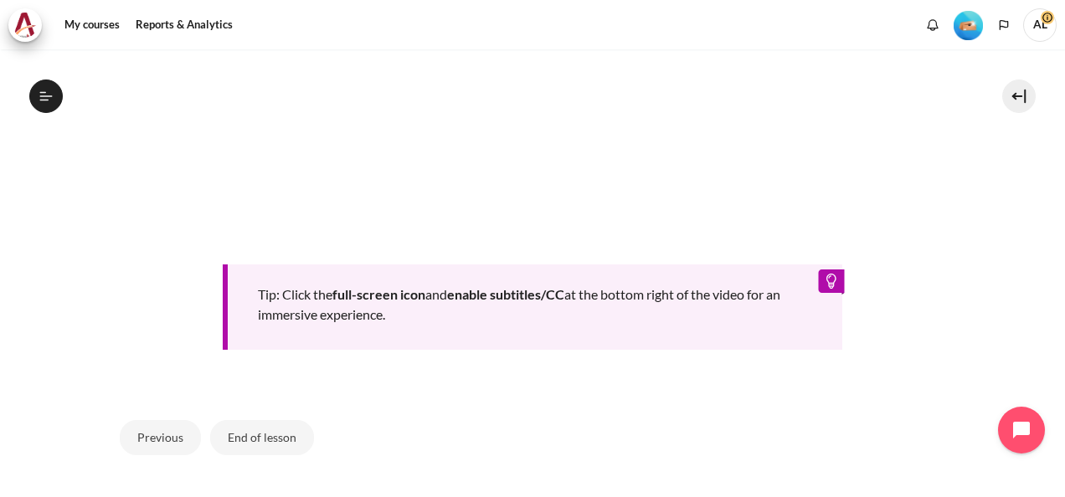
scroll to position [753, 0]
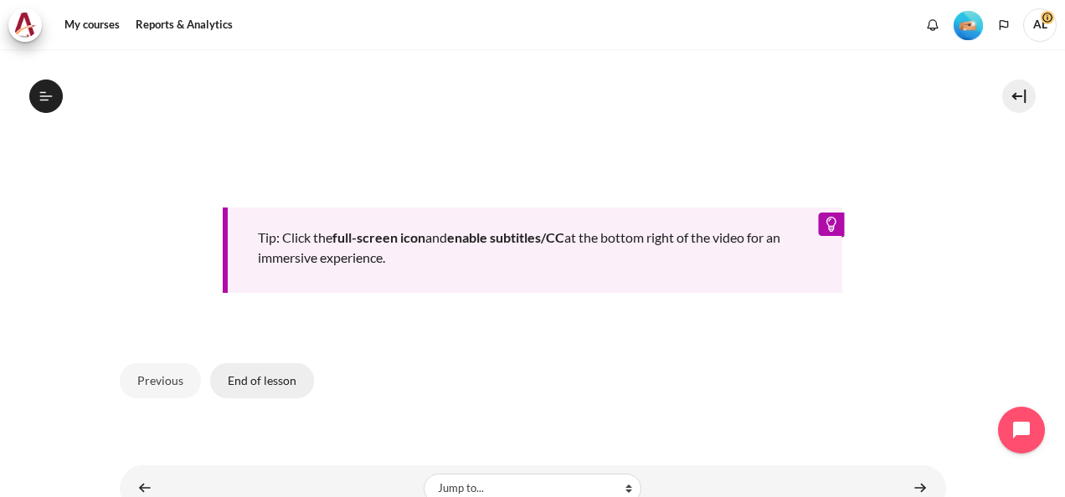
click at [228, 375] on button "End of lesson" at bounding box center [262, 380] width 104 height 35
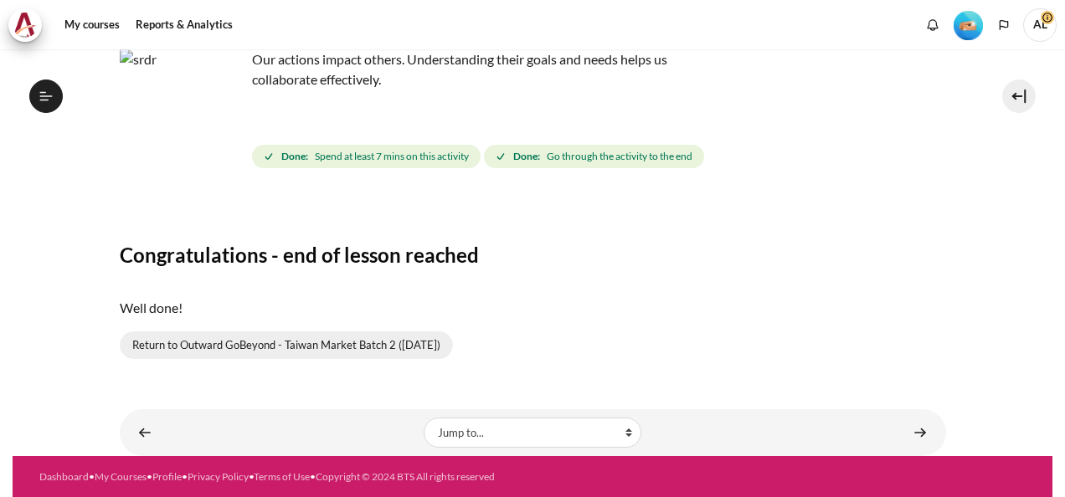
scroll to position [668, 0]
click at [241, 357] on link "Return to Outward GoBeyond - Taiwan Market Batch 2 ([DATE])" at bounding box center [286, 345] width 333 height 28
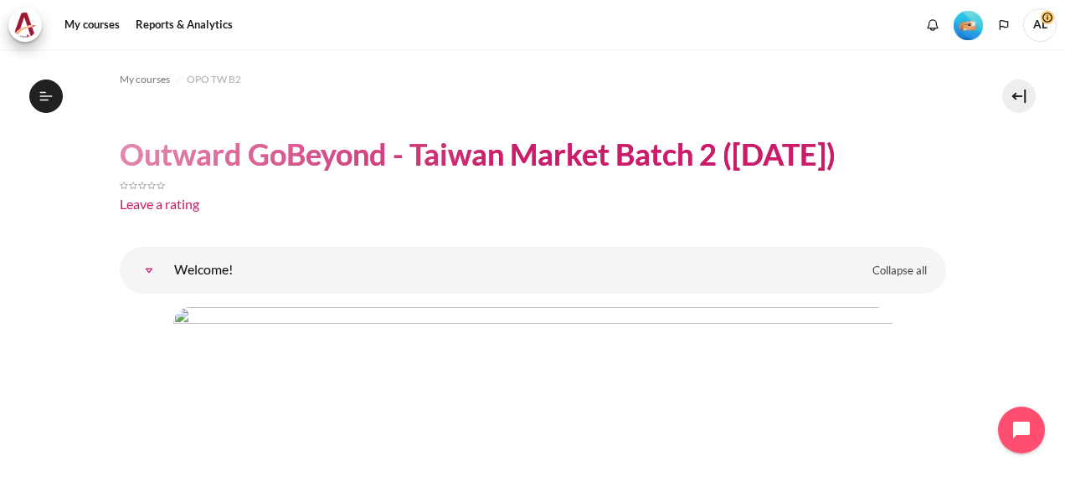
click at [41, 104] on button "Open course index" at bounding box center [45, 96] width 33 height 33
